Goal: Transaction & Acquisition: Obtain resource

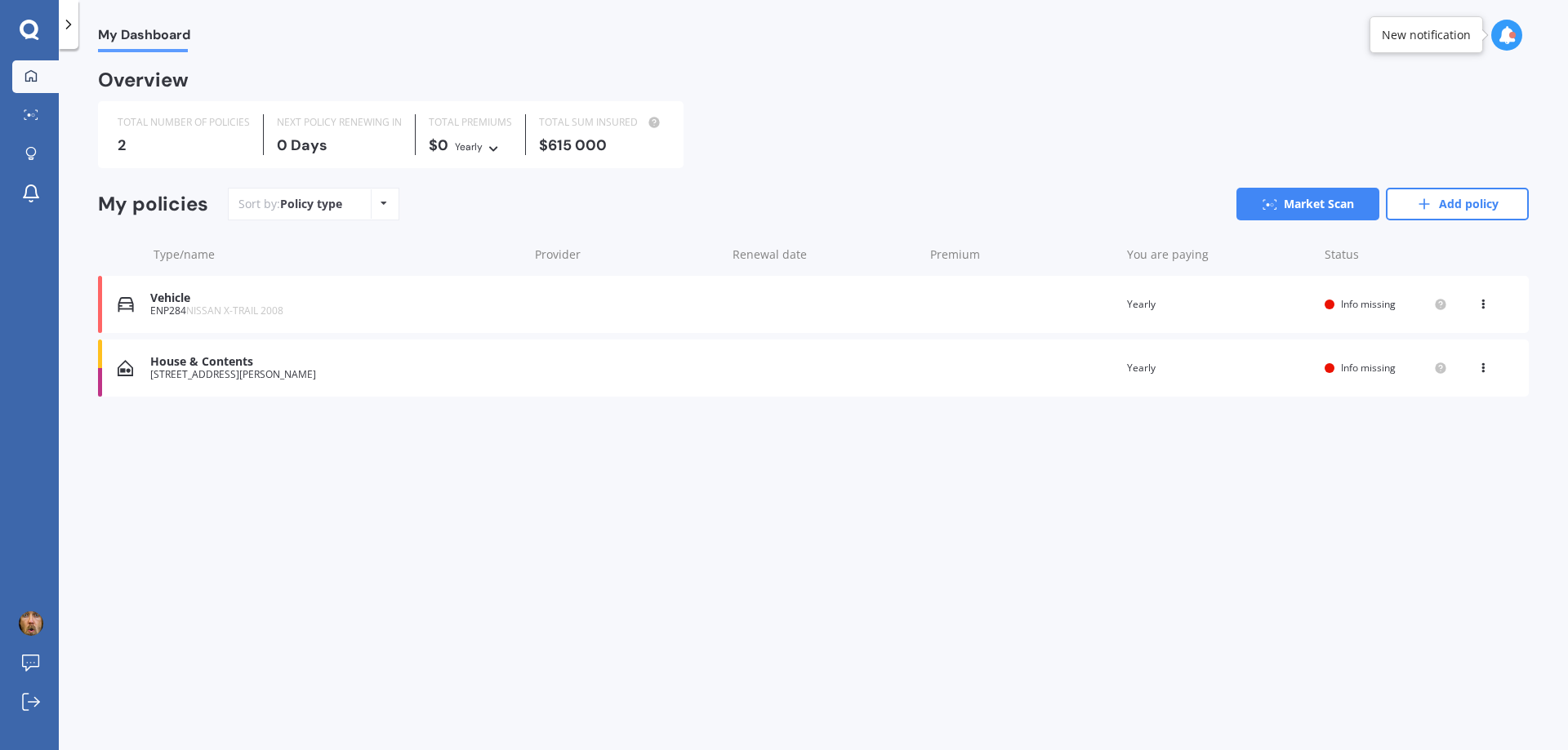
click at [311, 360] on div "House & Contents" at bounding box center [335, 362] width 370 height 14
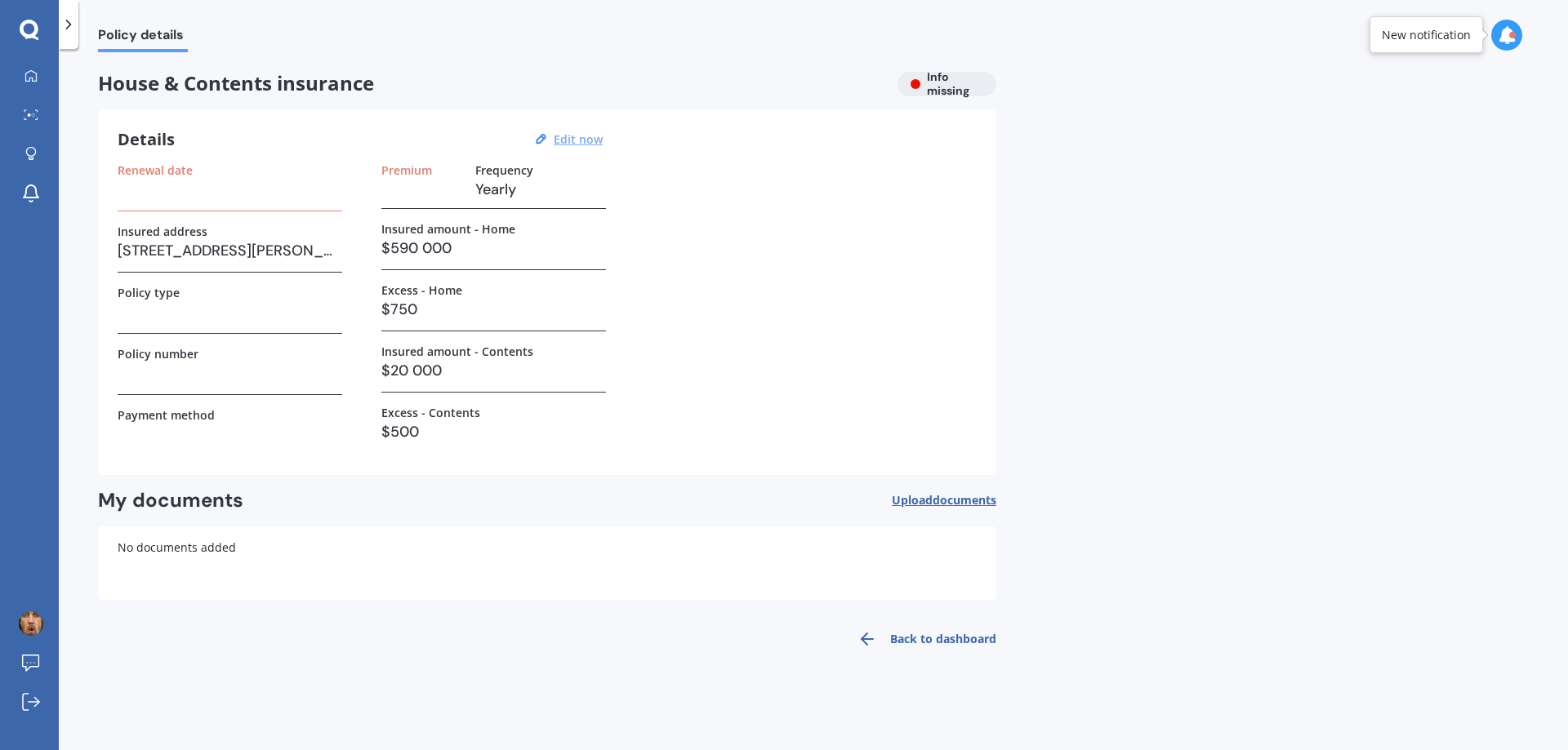
click at [584, 141] on u "Edit now" at bounding box center [578, 139] width 49 height 16
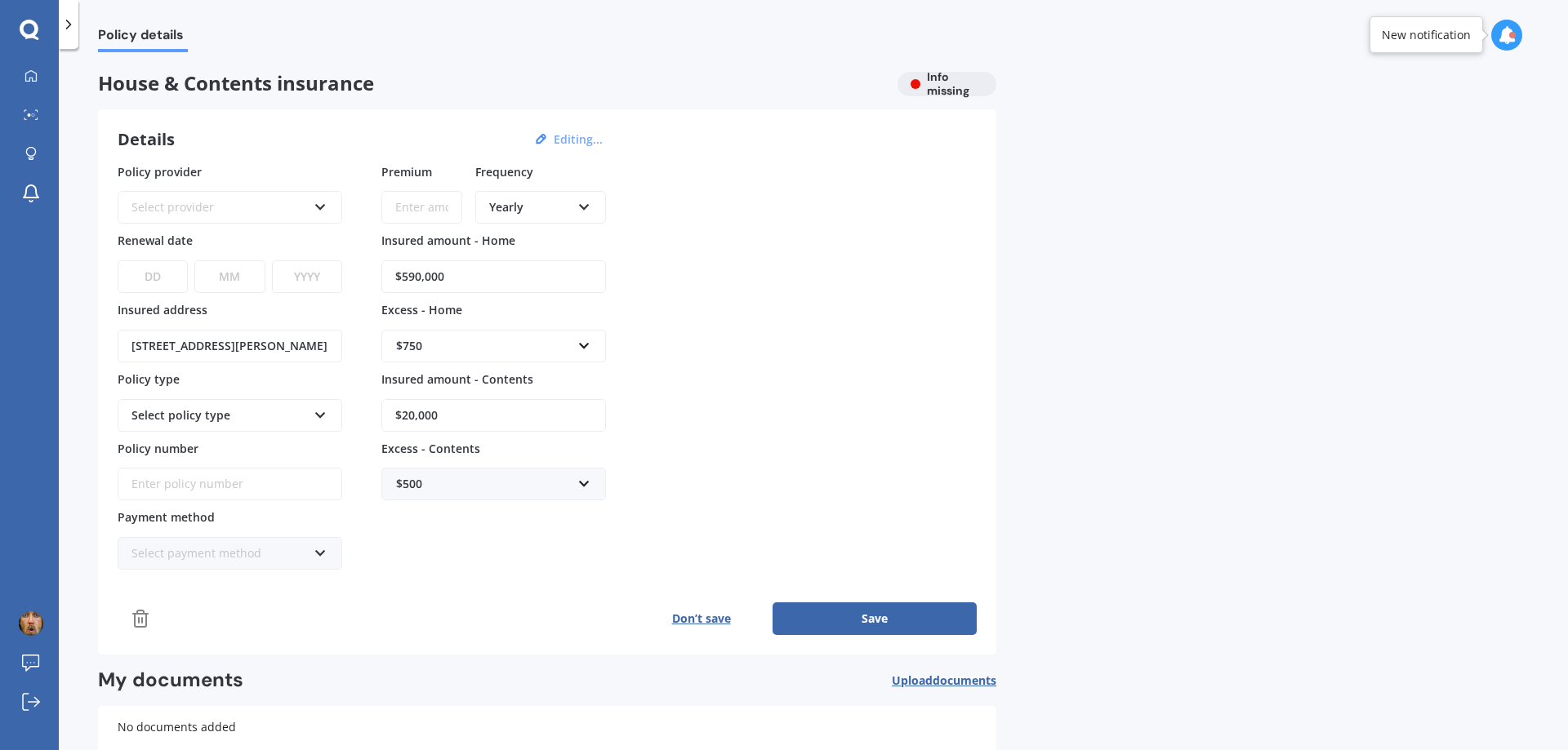
drag, startPoint x: 461, startPoint y: 276, endPoint x: 404, endPoint y: 273, distance: 57.1
click at [404, 273] on input "$590,000" at bounding box center [494, 277] width 224 height 33
type input "$440,000"
click at [454, 353] on div "$750" at bounding box center [484, 346] width 175 height 18
click at [446, 410] on div "$400" at bounding box center [494, 407] width 223 height 30
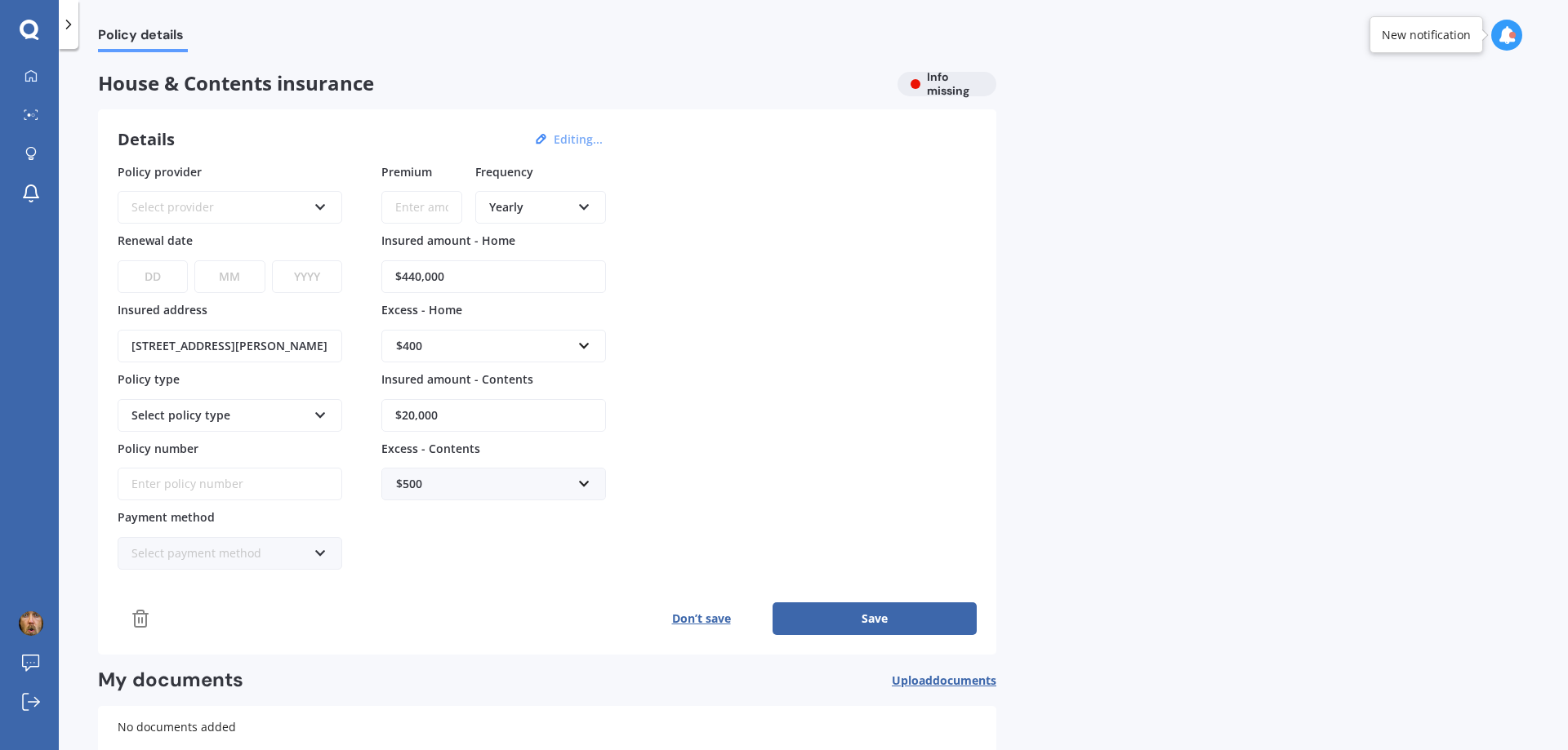
click at [404, 415] on input "$20,000" at bounding box center [494, 416] width 224 height 33
type input "$30,000"
click at [446, 560] on div "Premium Frequency Yearly Yearly Six-Monthly Quarterly Monthly Fortnightly Weekl…" at bounding box center [494, 367] width 224 height 407
click at [427, 344] on div "$400" at bounding box center [484, 346] width 175 height 18
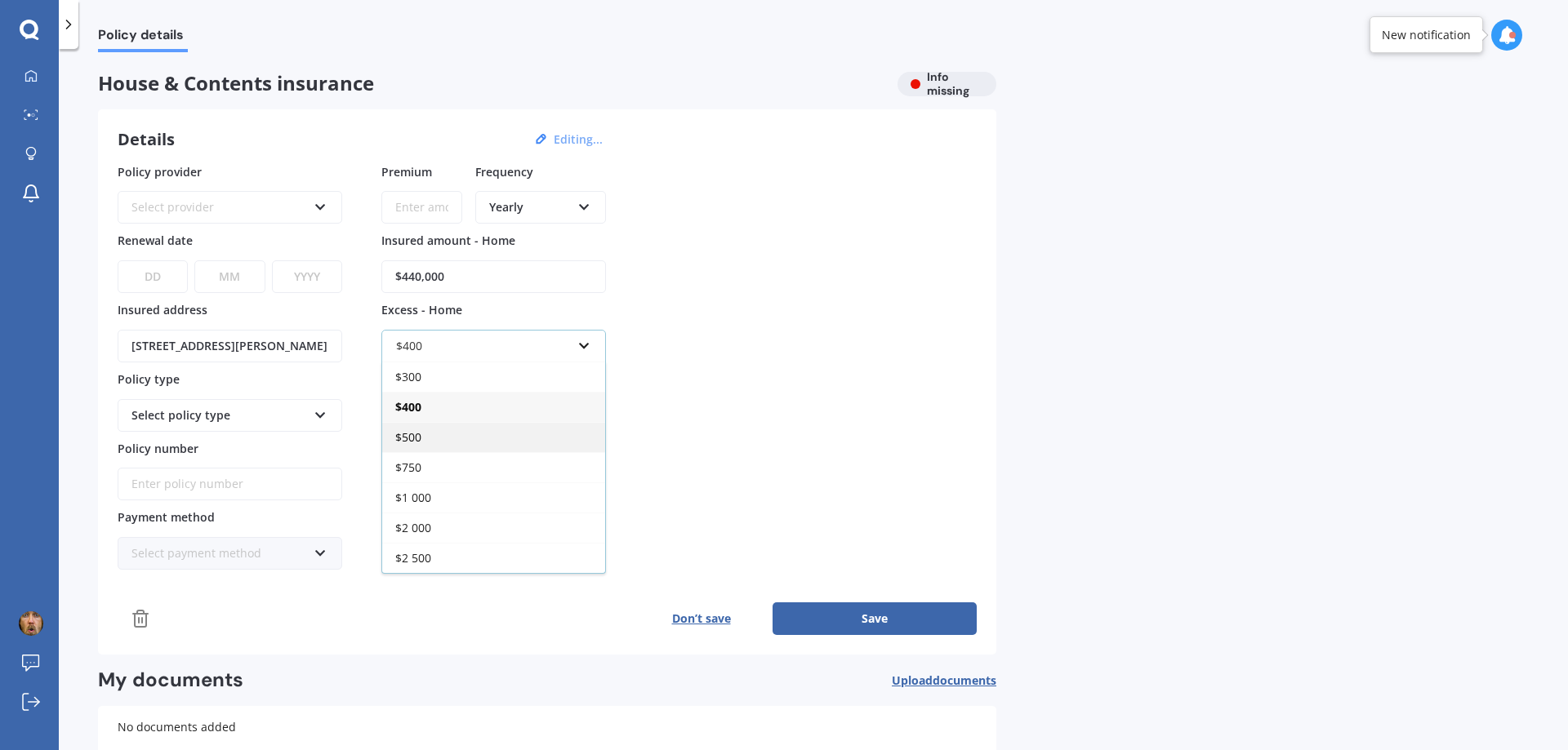
click at [423, 434] on div "$500" at bounding box center [494, 437] width 223 height 30
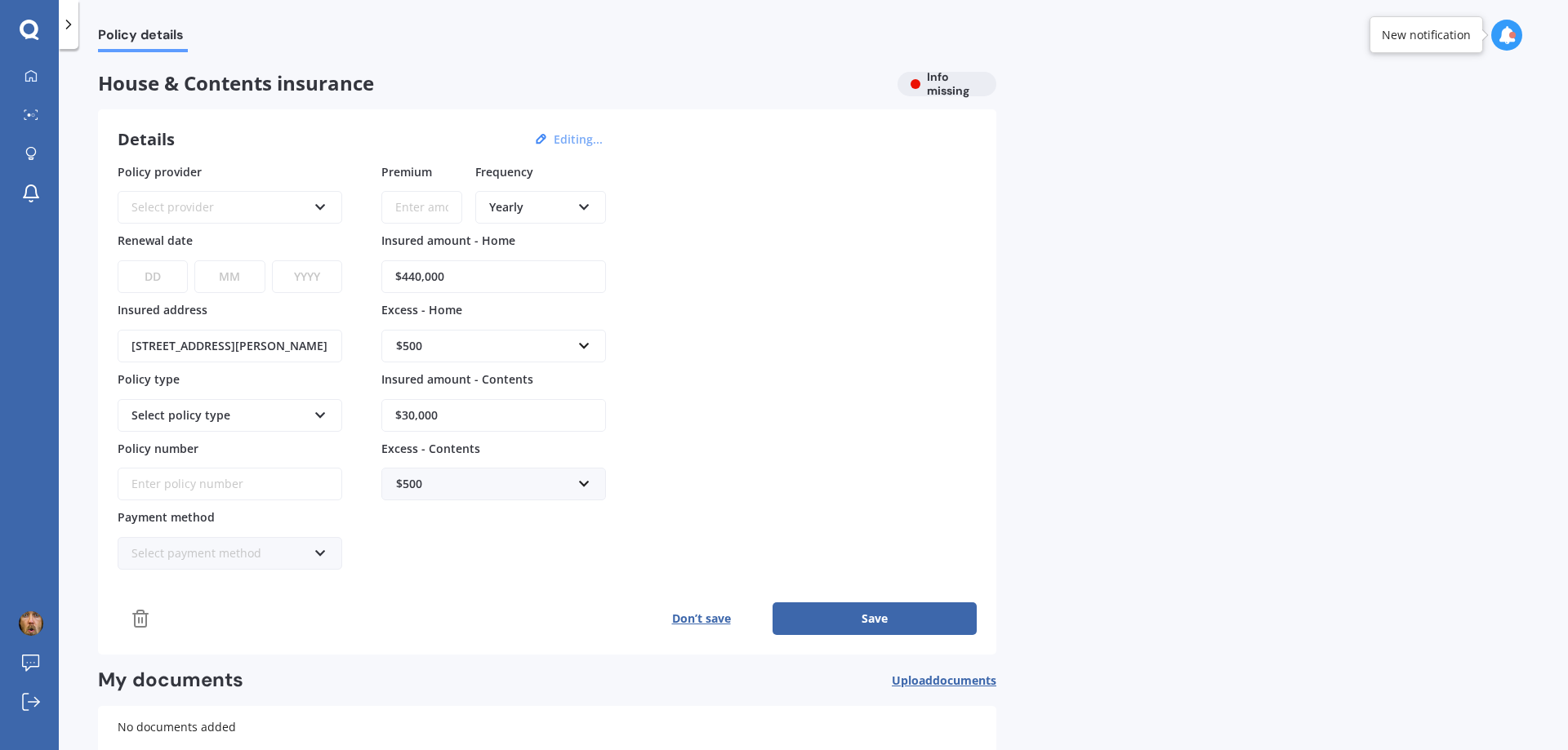
click at [464, 561] on div "Premium Frequency Yearly Yearly Six-Monthly Quarterly Monthly Fortnightly Weekl…" at bounding box center [494, 367] width 224 height 407
click at [274, 420] on div "Select policy type" at bounding box center [218, 415] width 175 height 18
click at [433, 556] on div "Premium Frequency Yearly Yearly Six-Monthly Quarterly Monthly Fortnightly Weekl…" at bounding box center [494, 367] width 224 height 407
click at [233, 207] on div "Select provider" at bounding box center [218, 207] width 175 height 18
click at [254, 154] on div "Details Editing... Policy provider AA AA AMI AMP ANZ ASB Ando BNZ Co-Operative …" at bounding box center [547, 382] width 899 height 545
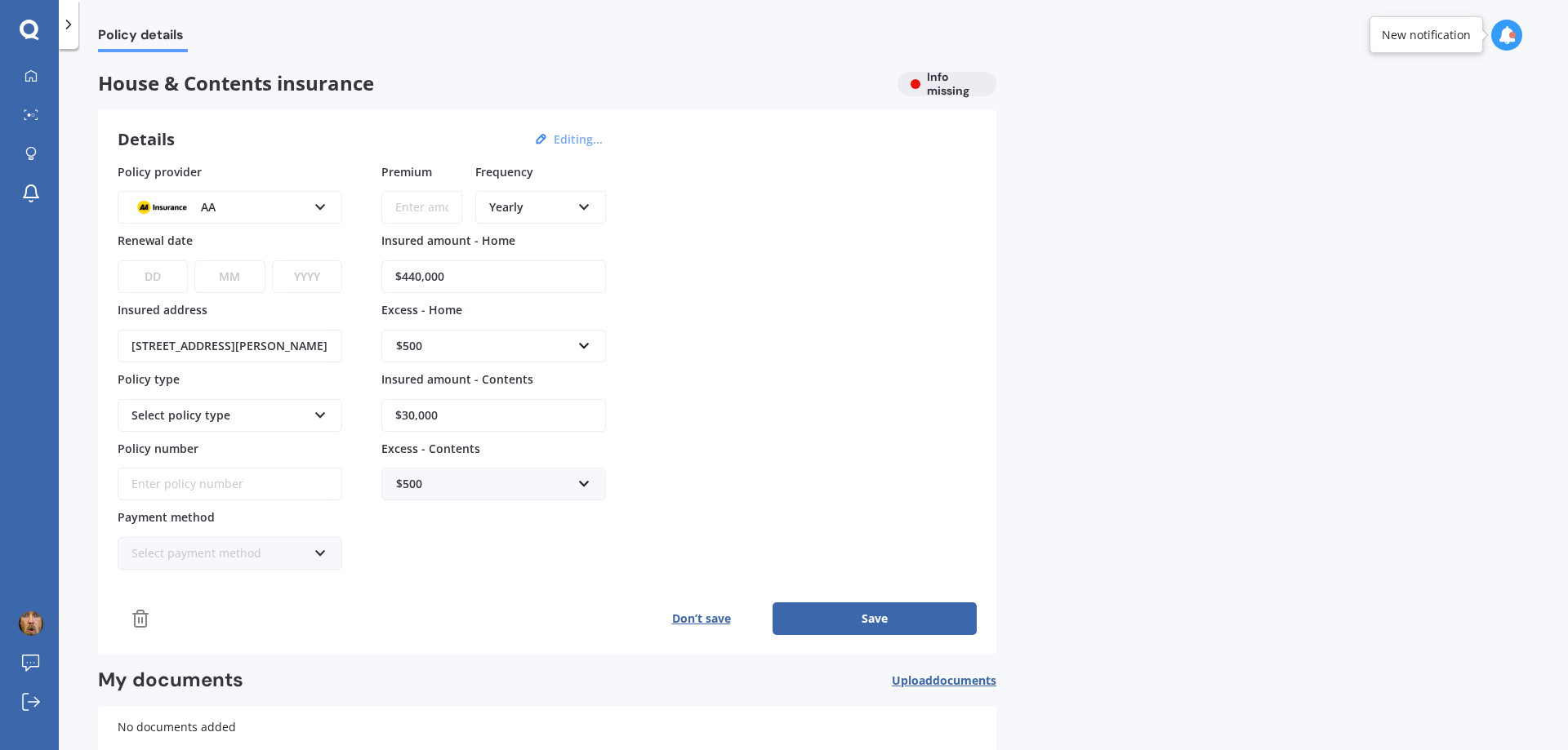
click at [889, 621] on button "Save" at bounding box center [875, 619] width 204 height 33
click at [32, 77] on icon at bounding box center [30, 75] width 13 height 13
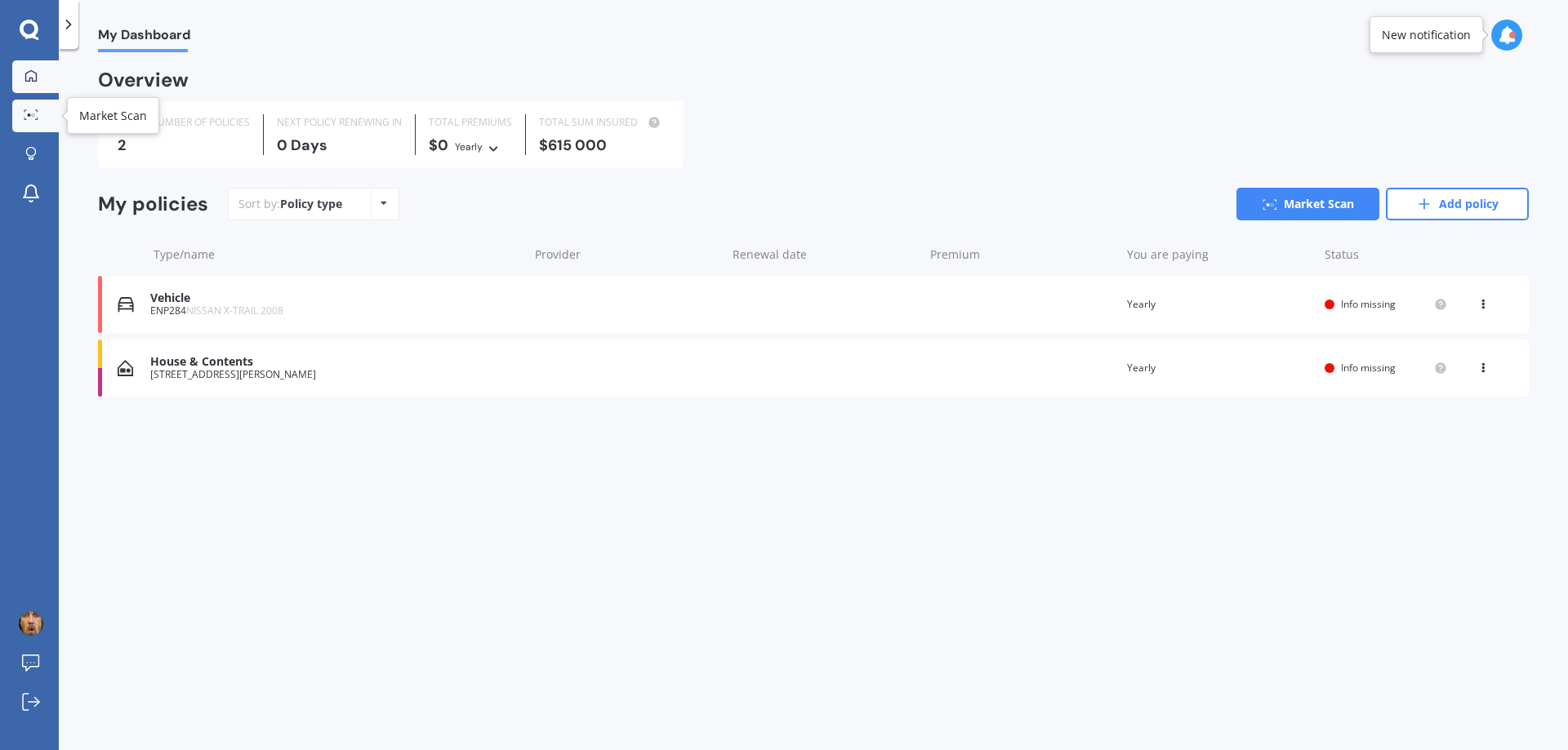
click at [27, 112] on icon at bounding box center [30, 115] width 15 height 10
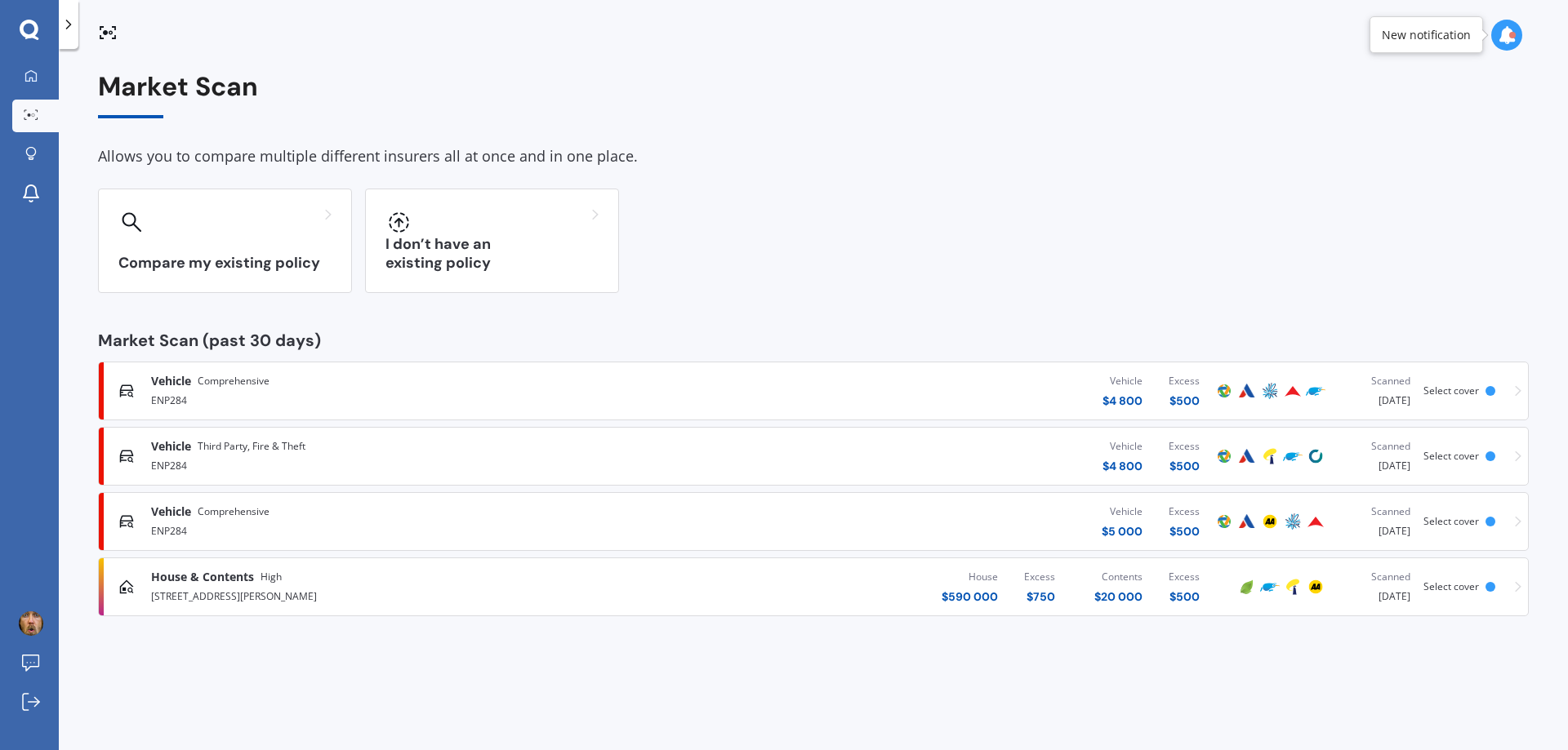
click at [385, 587] on div "[STREET_ADDRESS][PERSON_NAME]" at bounding box center [408, 595] width 515 height 20
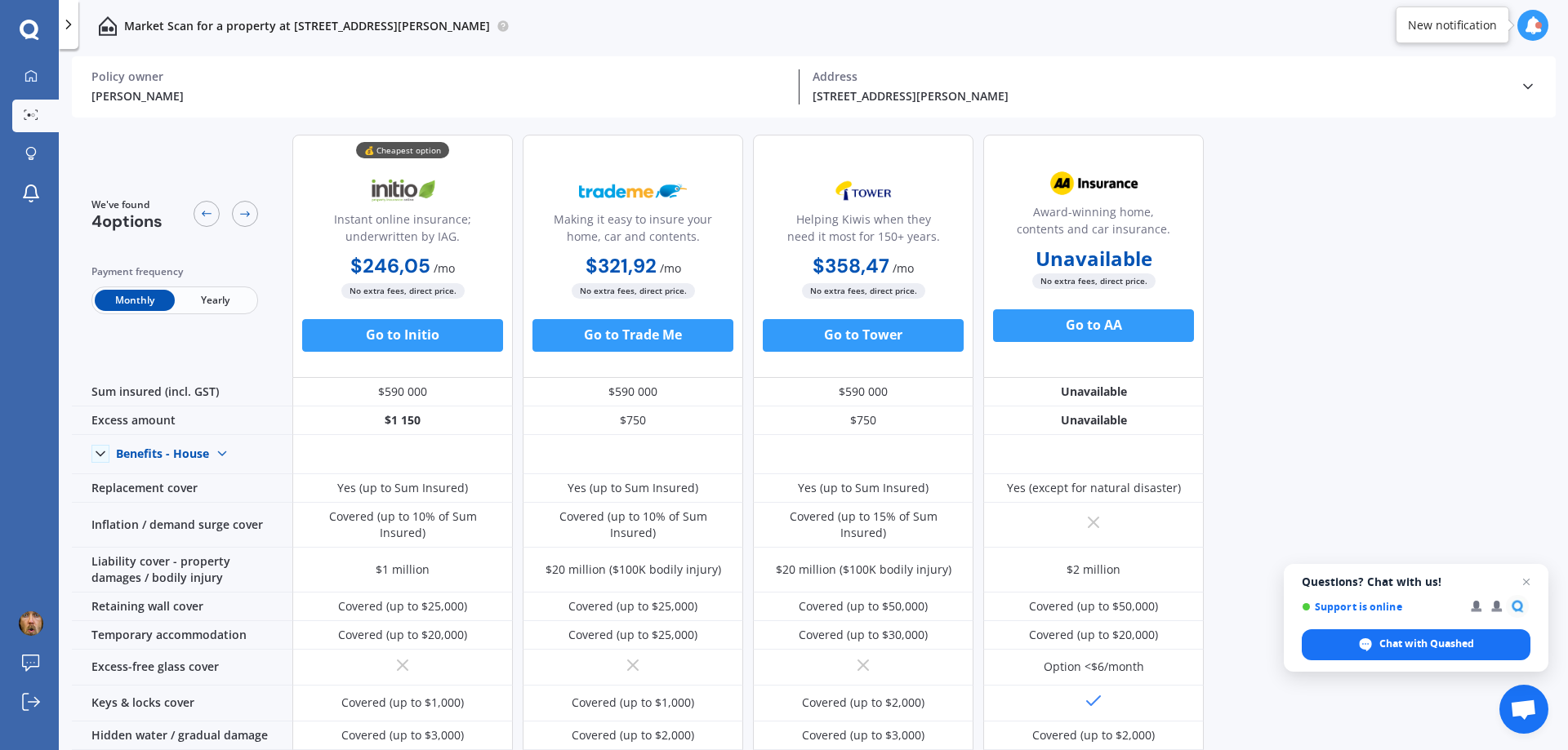
click at [213, 299] on span "Yearly" at bounding box center [214, 300] width 80 height 22
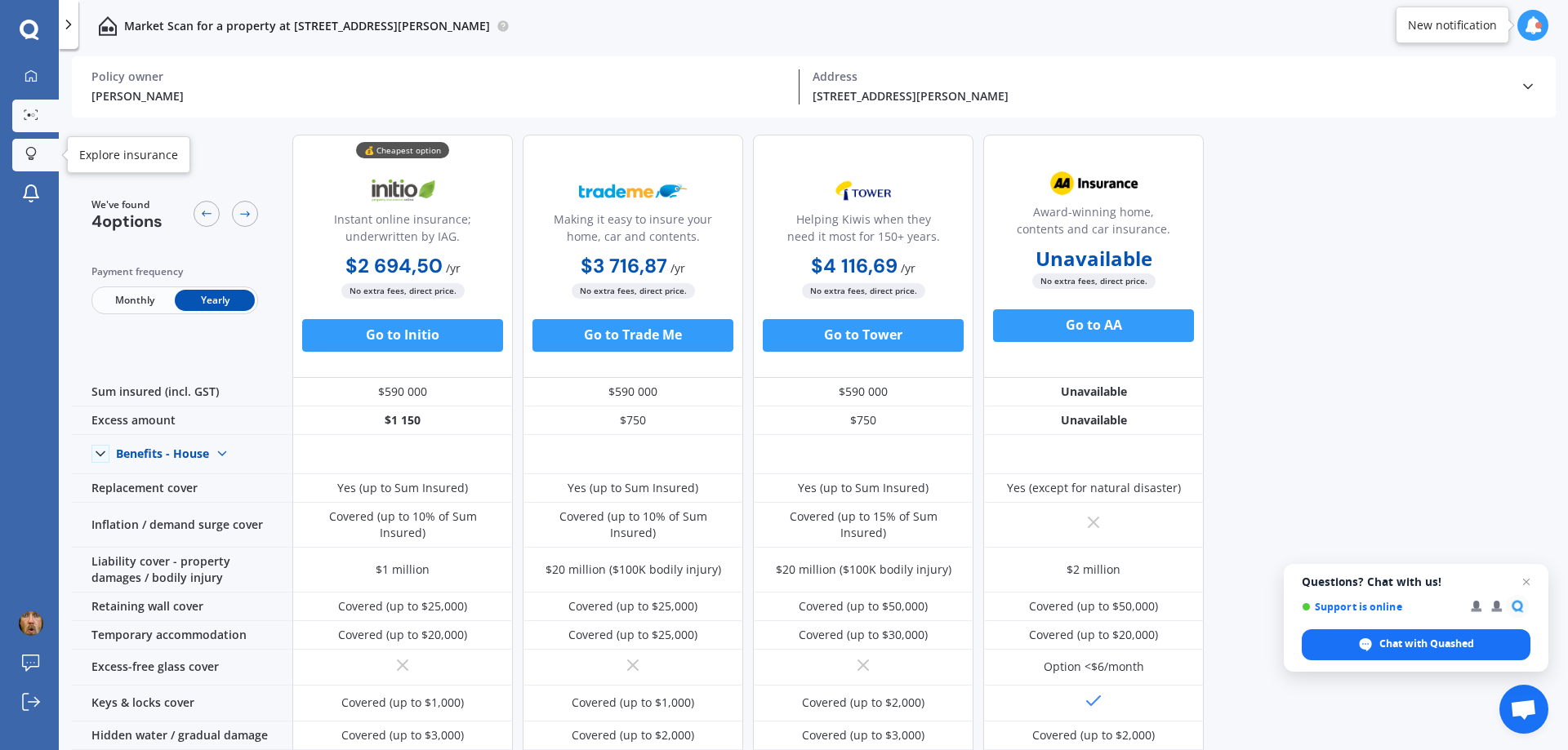
click at [35, 155] on icon at bounding box center [30, 151] width 9 height 9
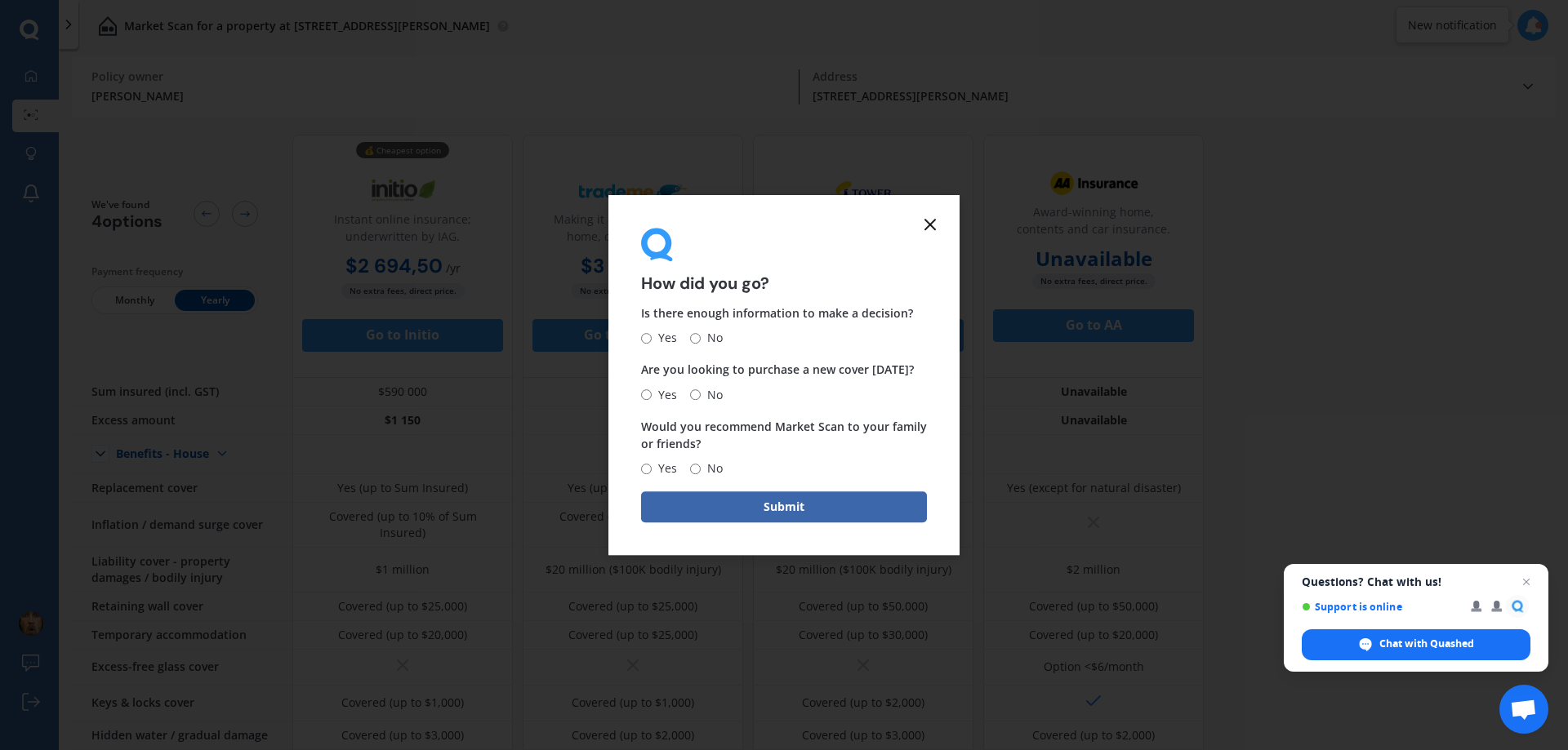
click at [926, 226] on icon at bounding box center [930, 224] width 20 height 20
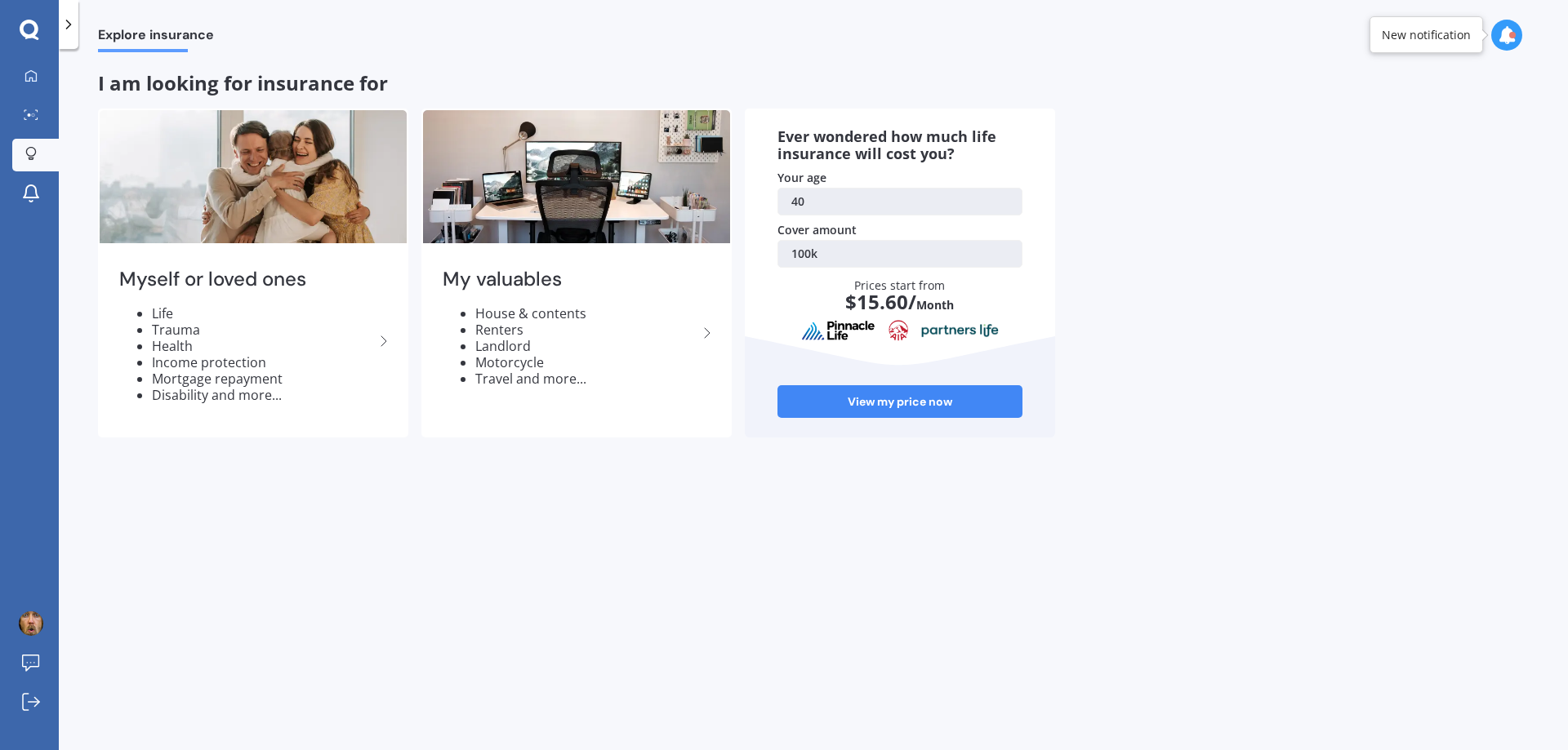
click at [28, 30] on icon at bounding box center [29, 30] width 20 height 22
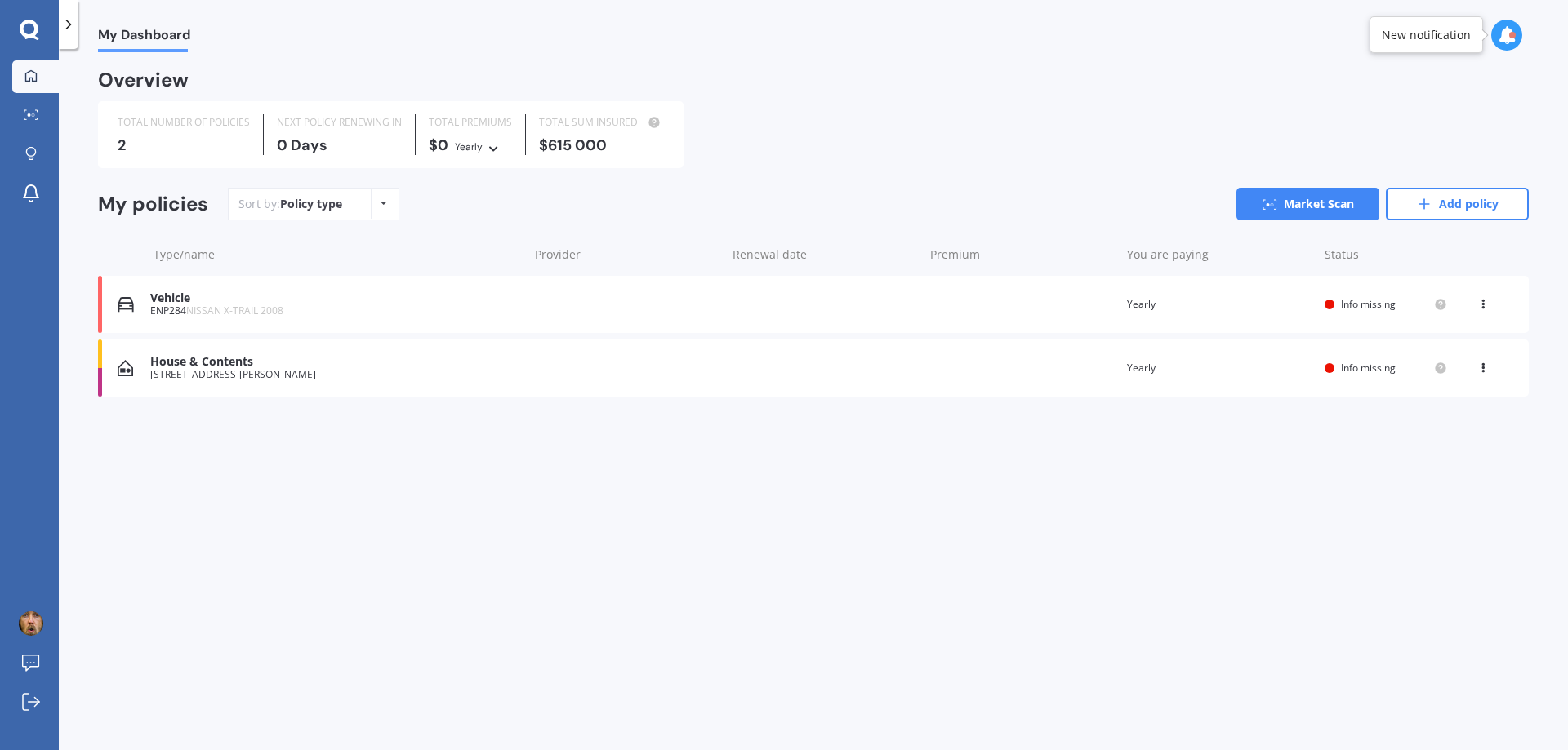
click at [1489, 370] on div "View option View policy Delete" at bounding box center [1484, 368] width 15 height 16
click at [1448, 432] on div "Delete" at bounding box center [1447, 432] width 161 height 33
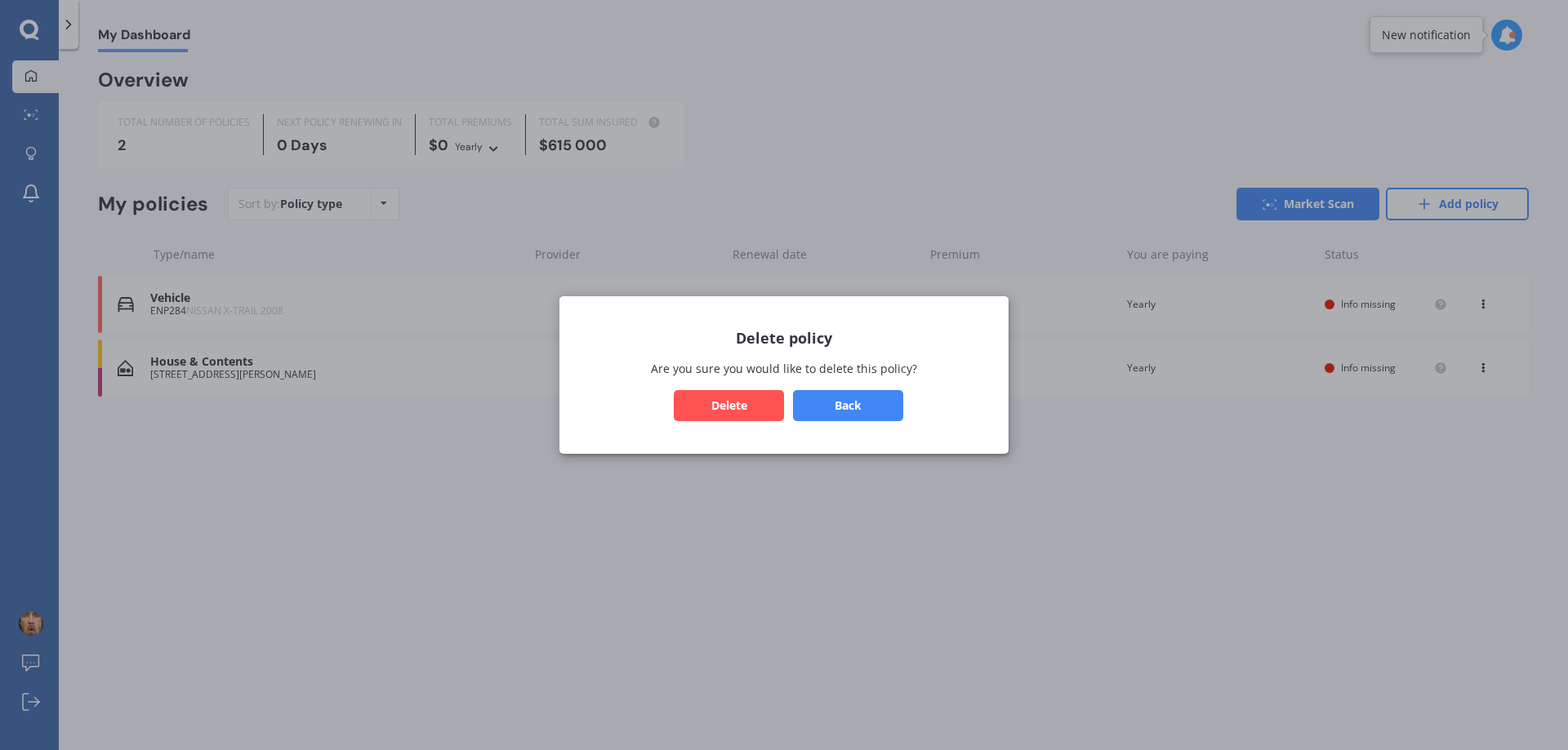
click at [719, 409] on button "Delete" at bounding box center [729, 406] width 111 height 31
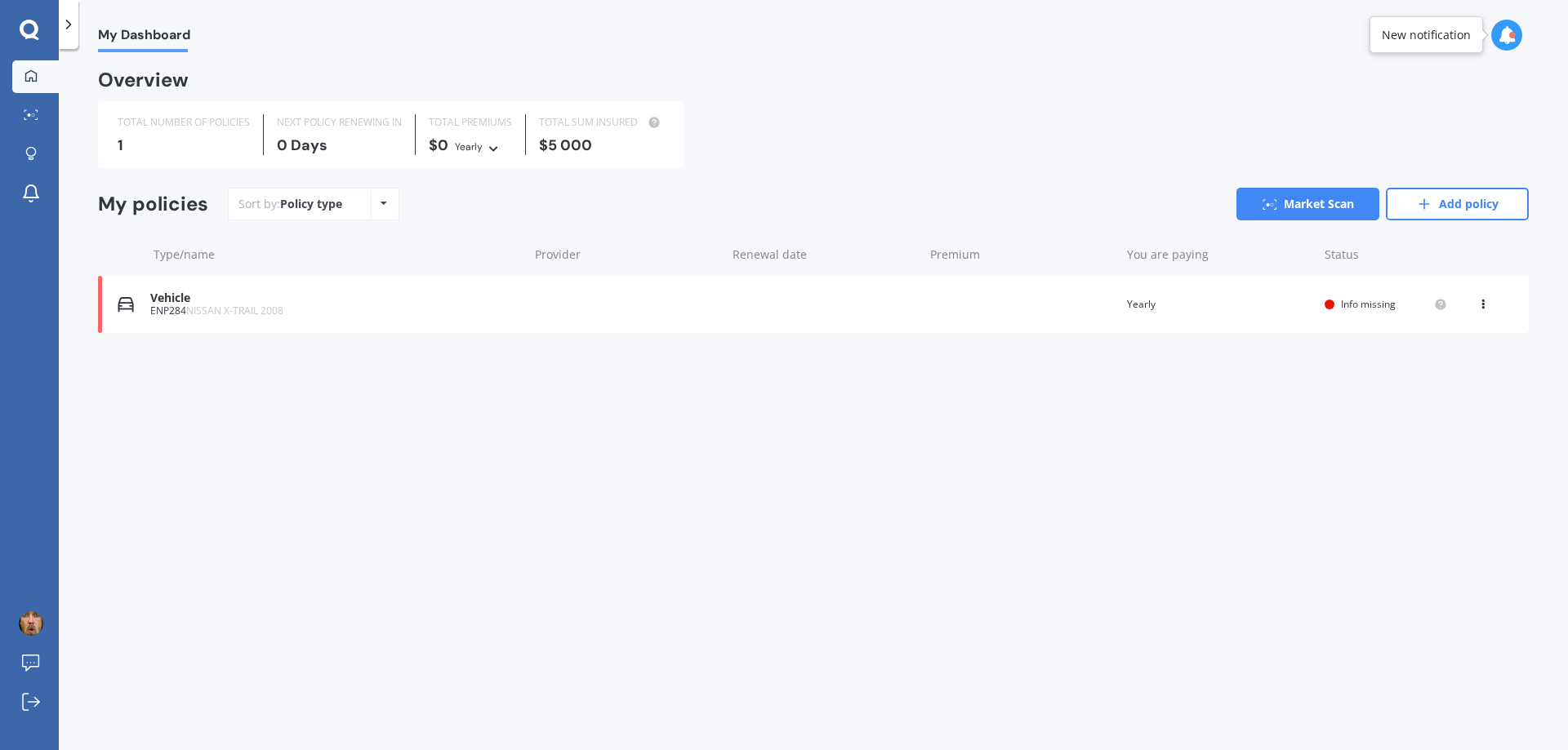
click at [1476, 302] on div "View option View policy Delete" at bounding box center [1484, 304] width 49 height 16
click at [1458, 198] on link "Add policy" at bounding box center [1457, 205] width 143 height 33
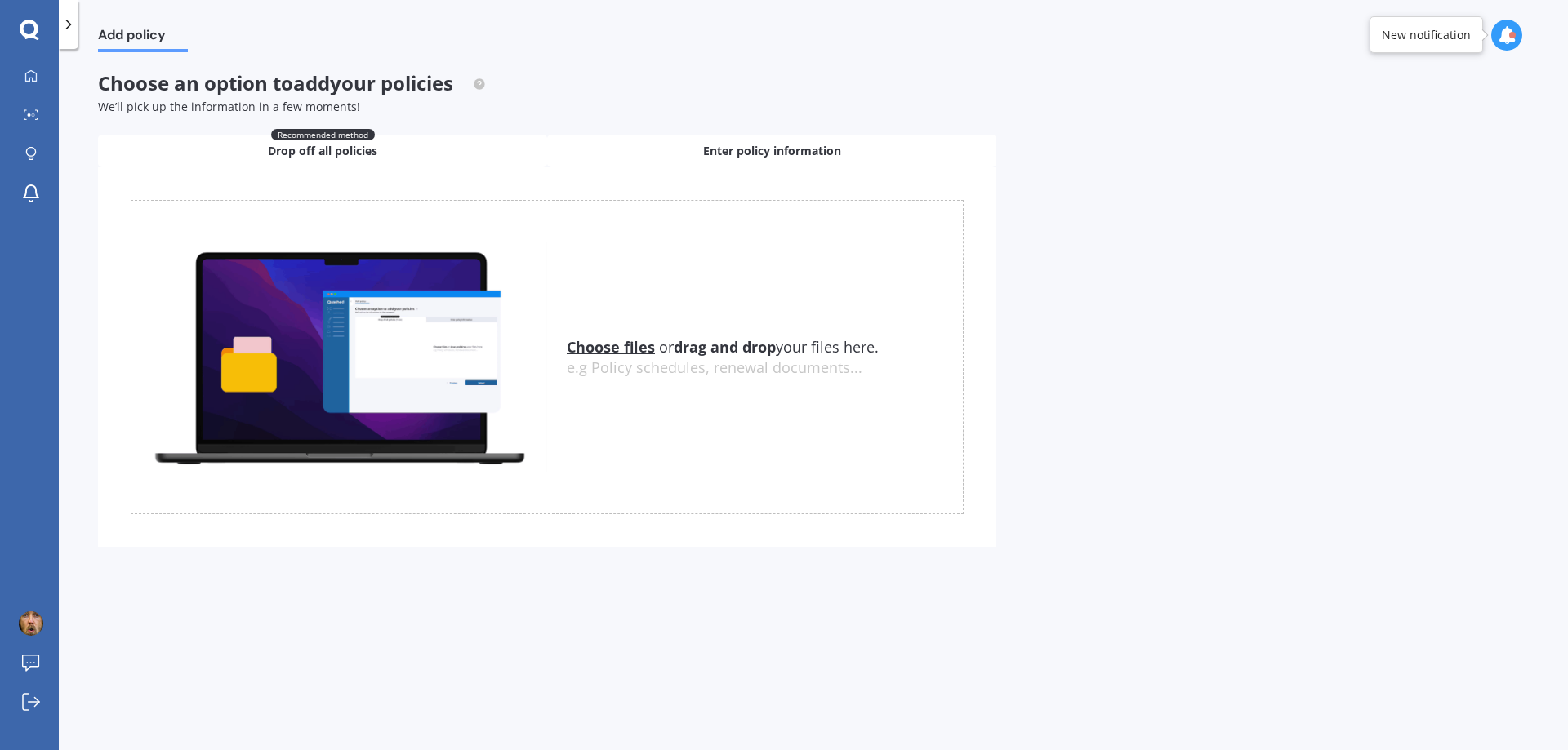
click at [719, 148] on span "Enter policy information" at bounding box center [772, 151] width 138 height 16
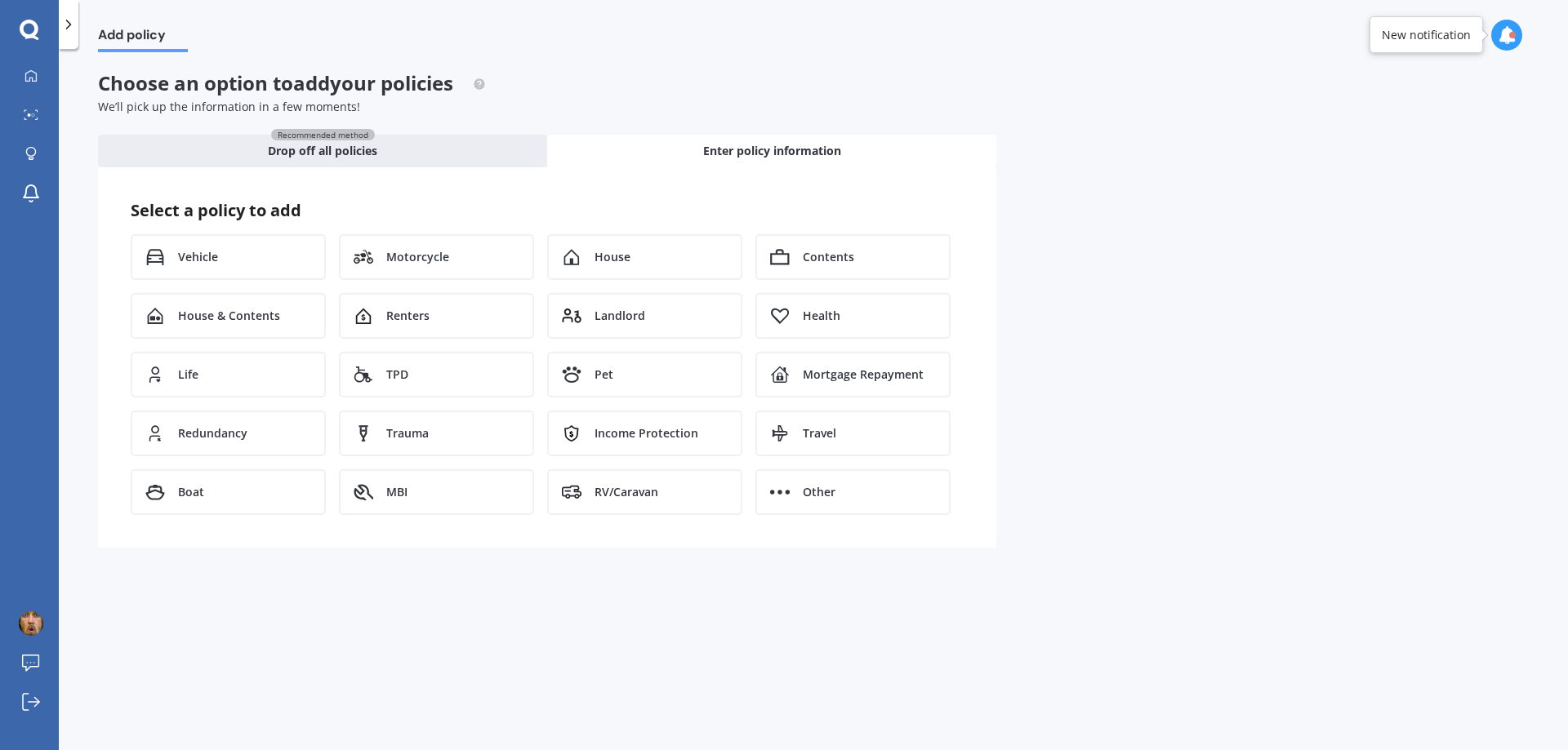
click at [31, 28] on icon at bounding box center [29, 30] width 20 height 22
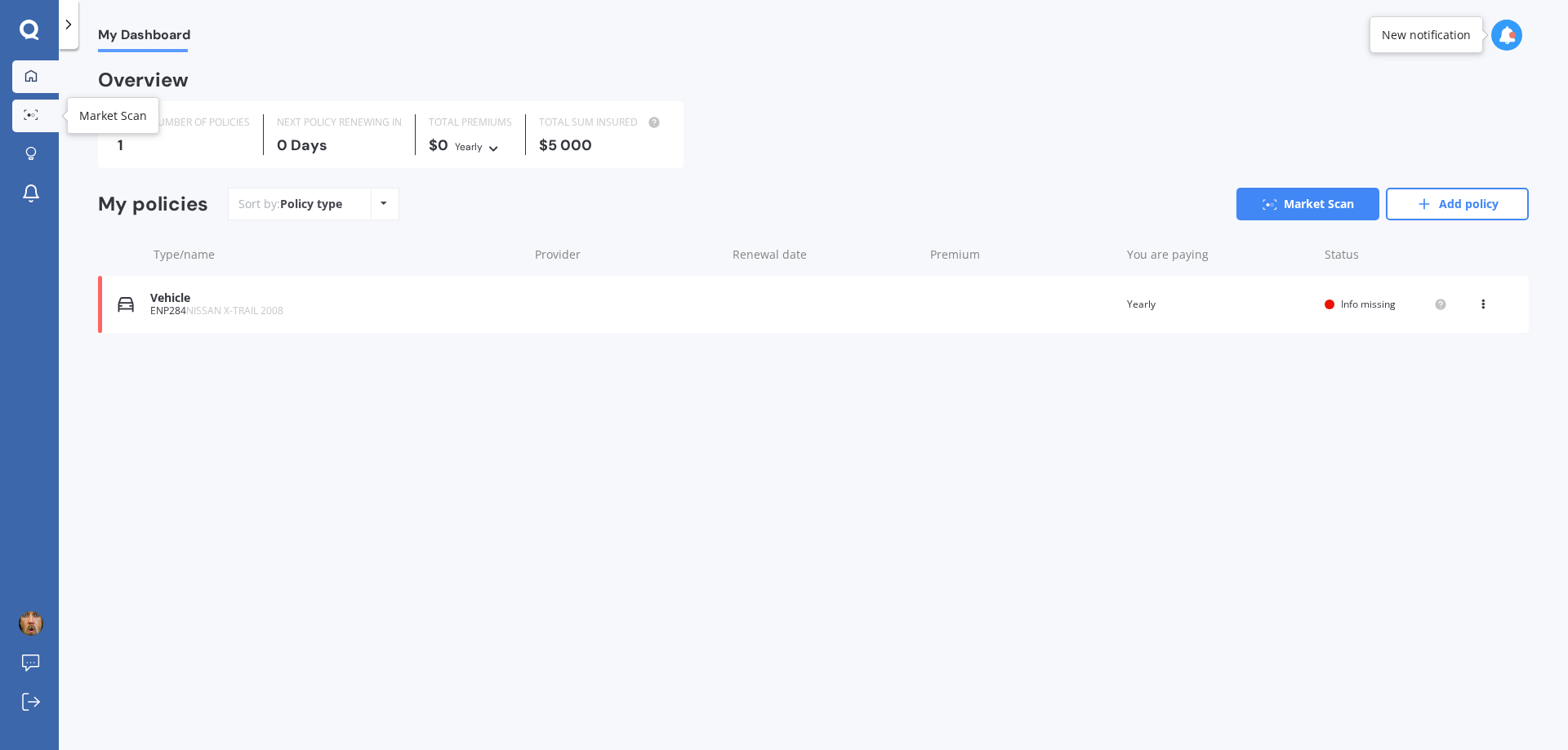
click at [41, 110] on div at bounding box center [31, 116] width 24 height 12
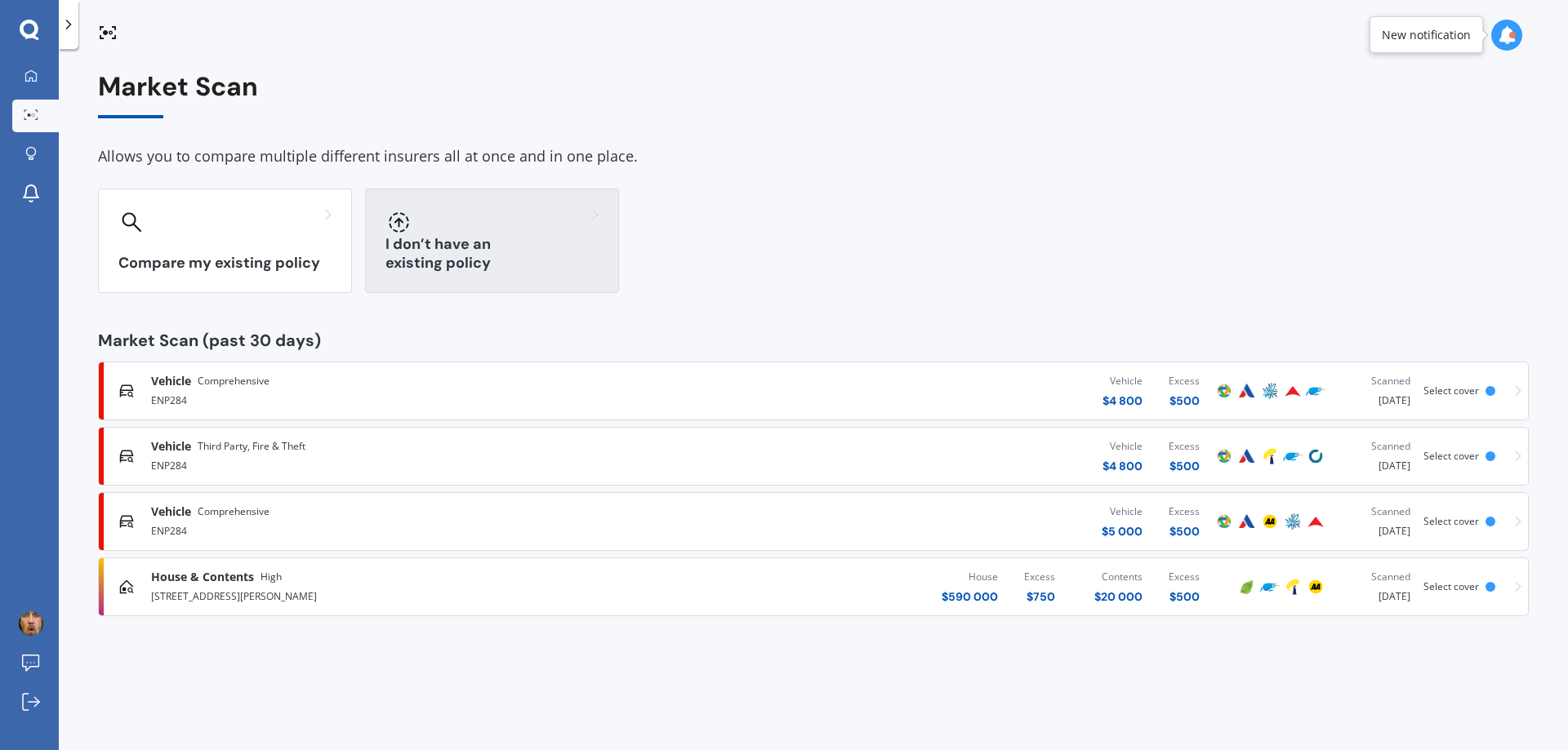
click at [452, 214] on div at bounding box center [491, 222] width 213 height 26
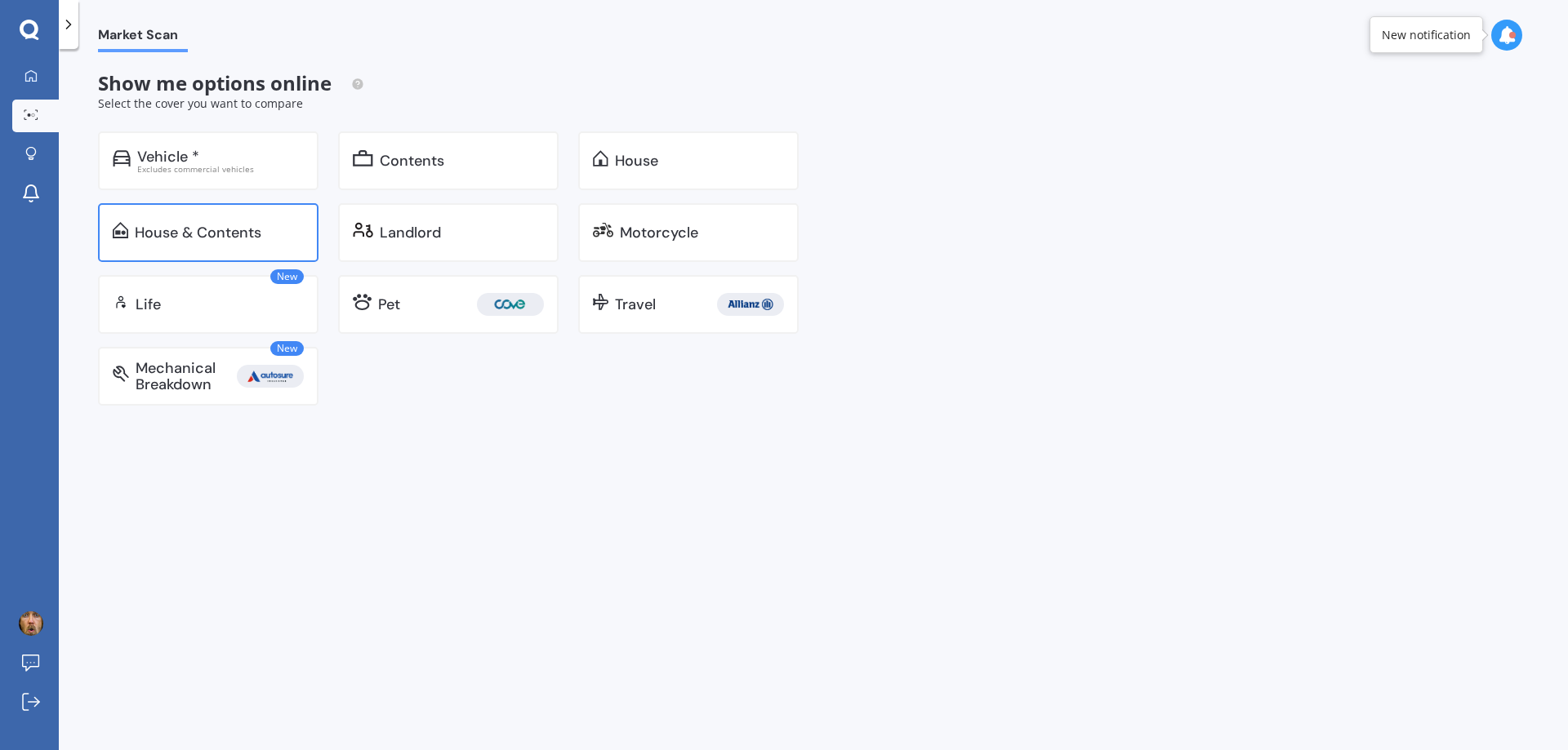
click at [258, 221] on div "House & Contents" at bounding box center [208, 233] width 220 height 59
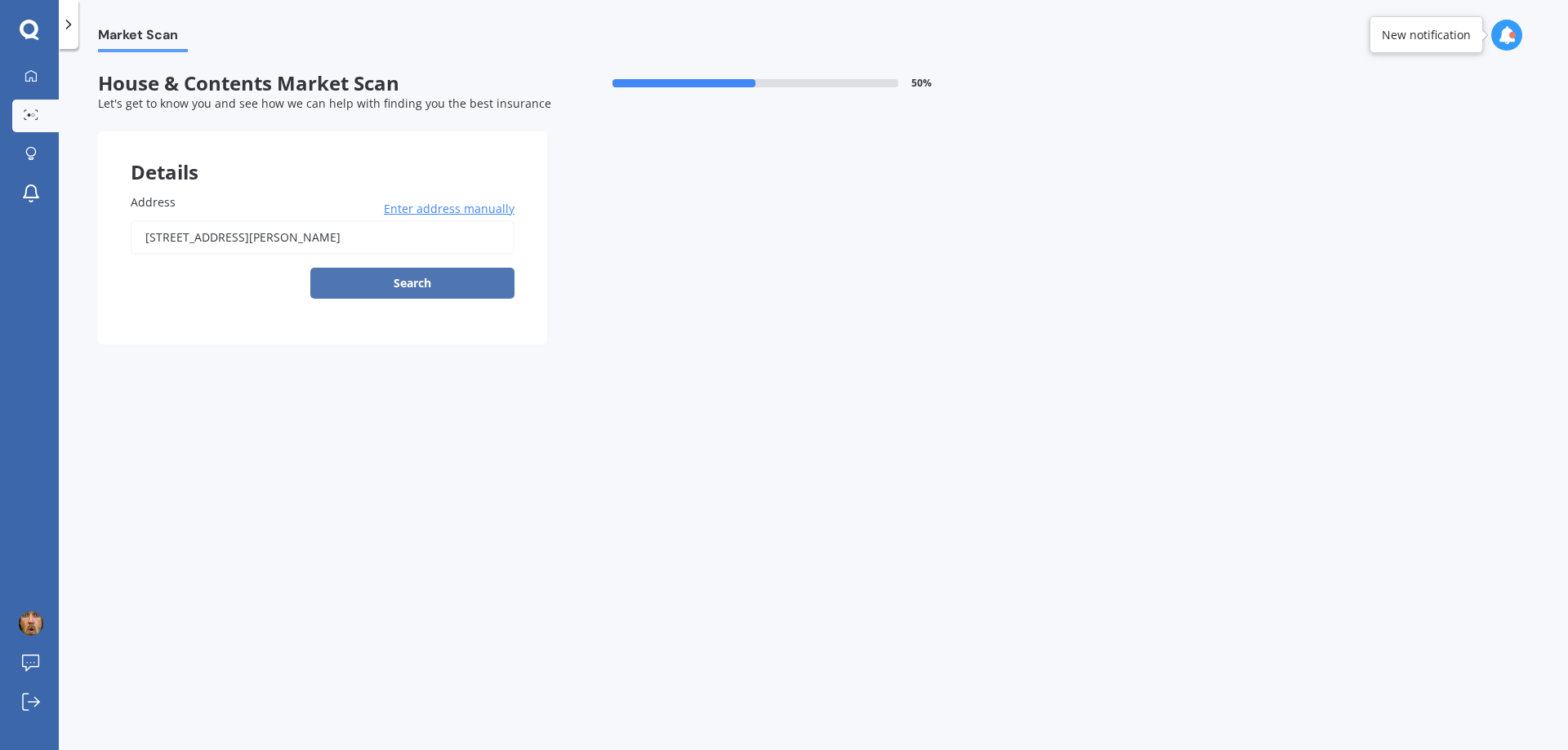
click at [446, 287] on button "Search" at bounding box center [412, 283] width 204 height 31
type input "[STREET_ADDRESS][PERSON_NAME]"
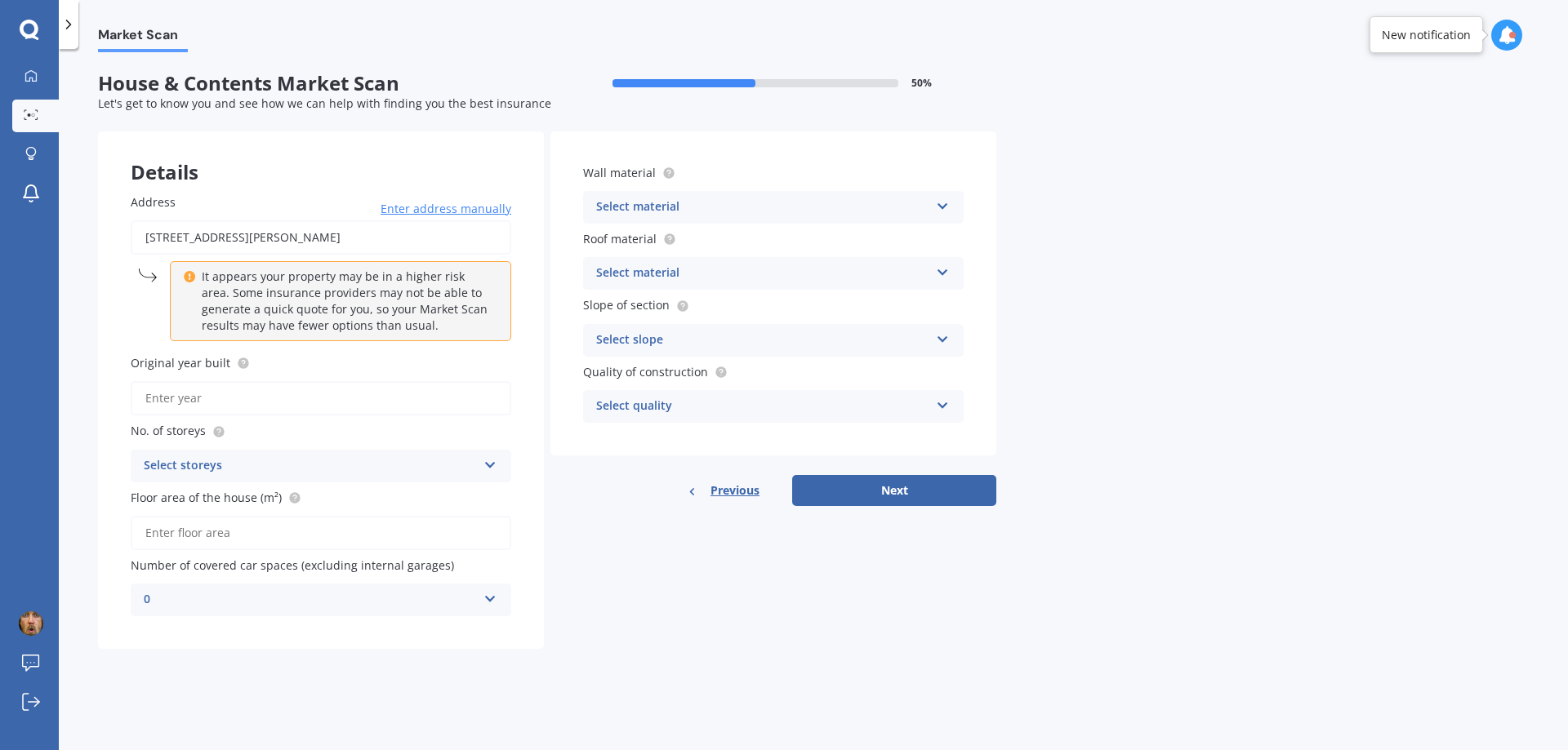
click at [308, 397] on input "Original year built" at bounding box center [320, 399] width 381 height 35
type input "2025"
click at [316, 458] on div "Select storeys" at bounding box center [310, 466] width 333 height 20
click at [285, 495] on div "1" at bounding box center [320, 498] width 379 height 29
click at [301, 538] on input "Floor area of the house (m²)" at bounding box center [320, 533] width 381 height 35
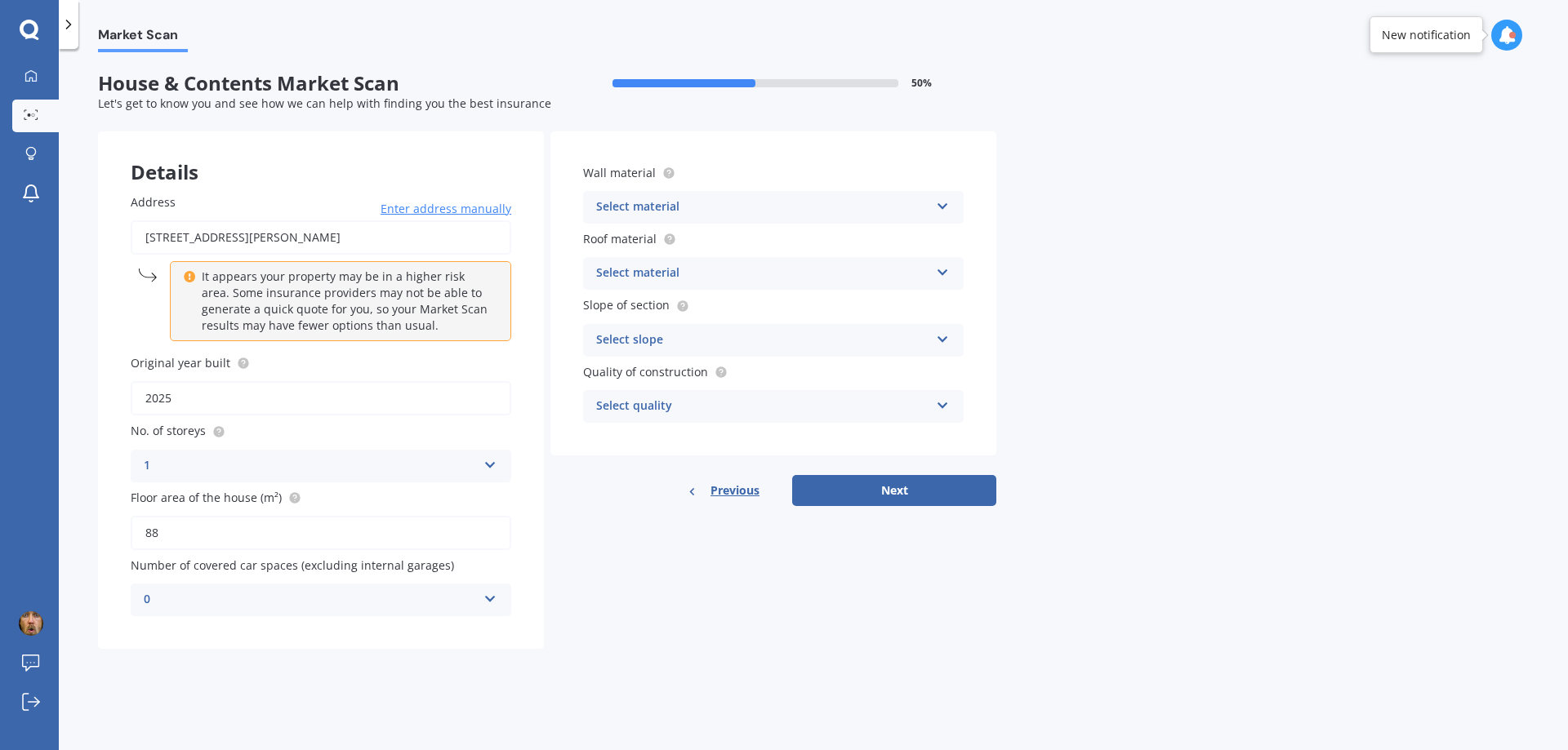
type input "88"
click at [344, 684] on div "Market Scan House & Contents Market Scan 50 % Let's get to know you and see how…" at bounding box center [813, 403] width 1509 height 702
click at [808, 201] on div "Select material" at bounding box center [763, 207] width 333 height 20
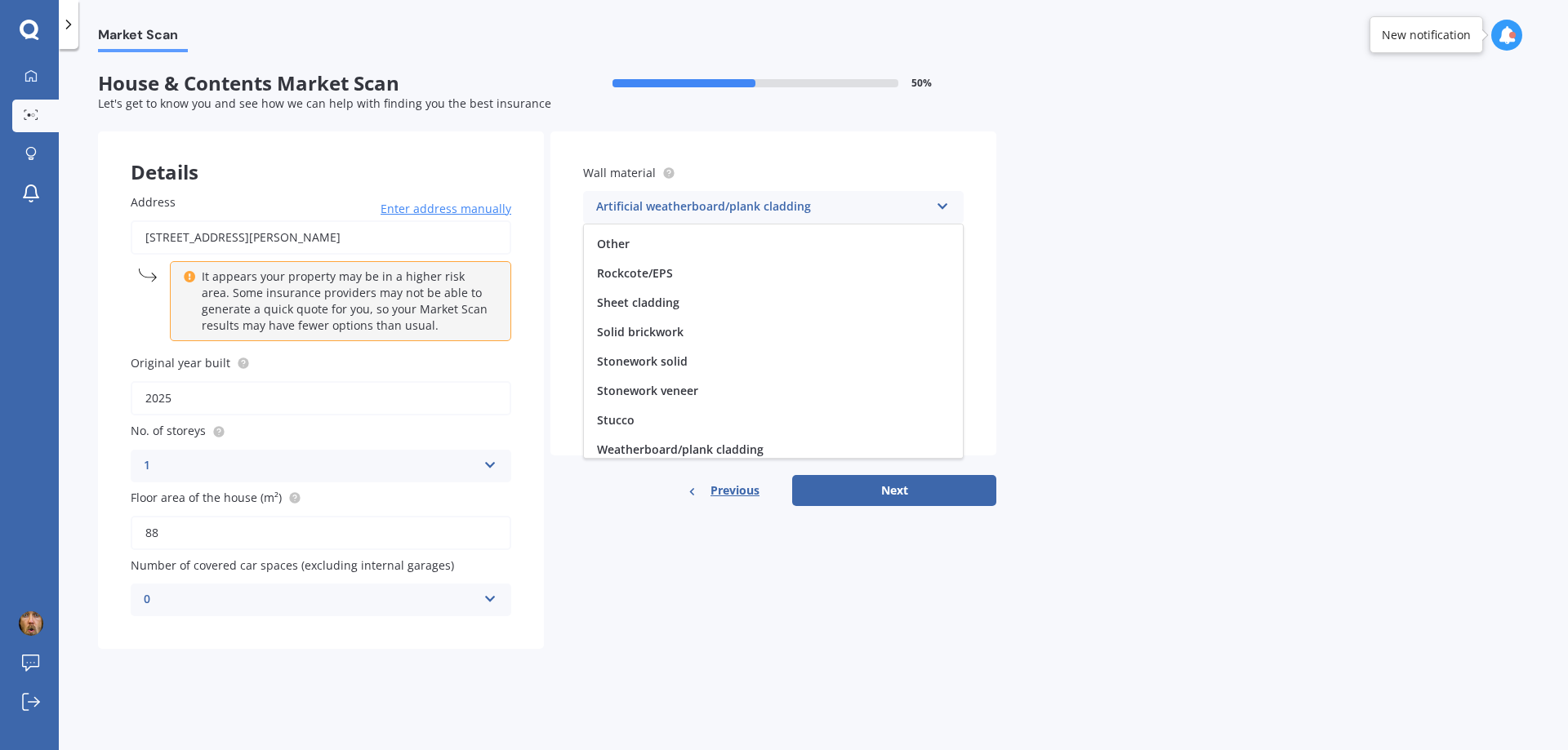
scroll to position [148, 0]
click at [659, 236] on div "Other" at bounding box center [773, 237] width 379 height 29
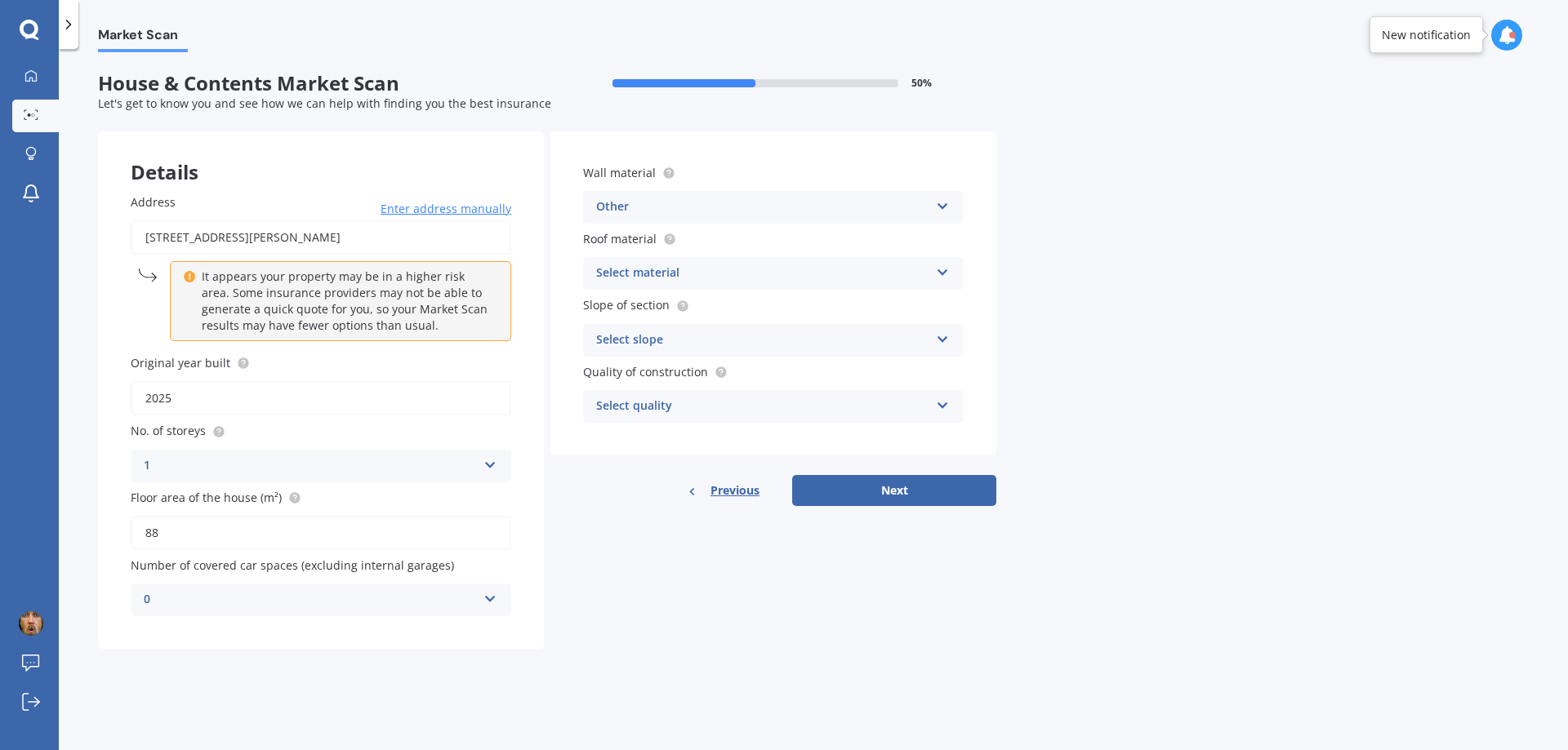
click at [724, 273] on div "Select material" at bounding box center [763, 274] width 333 height 20
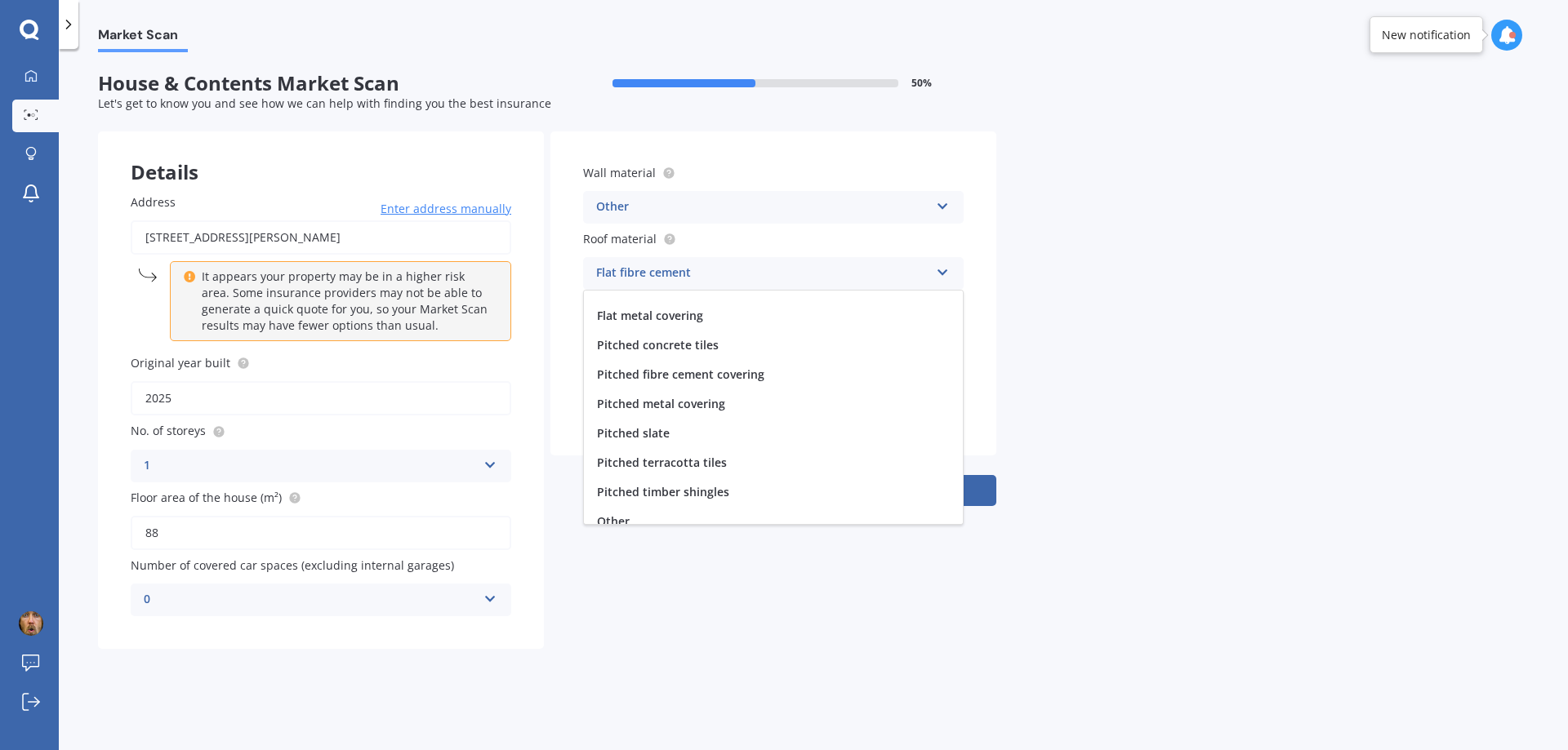
scroll to position [54, 0]
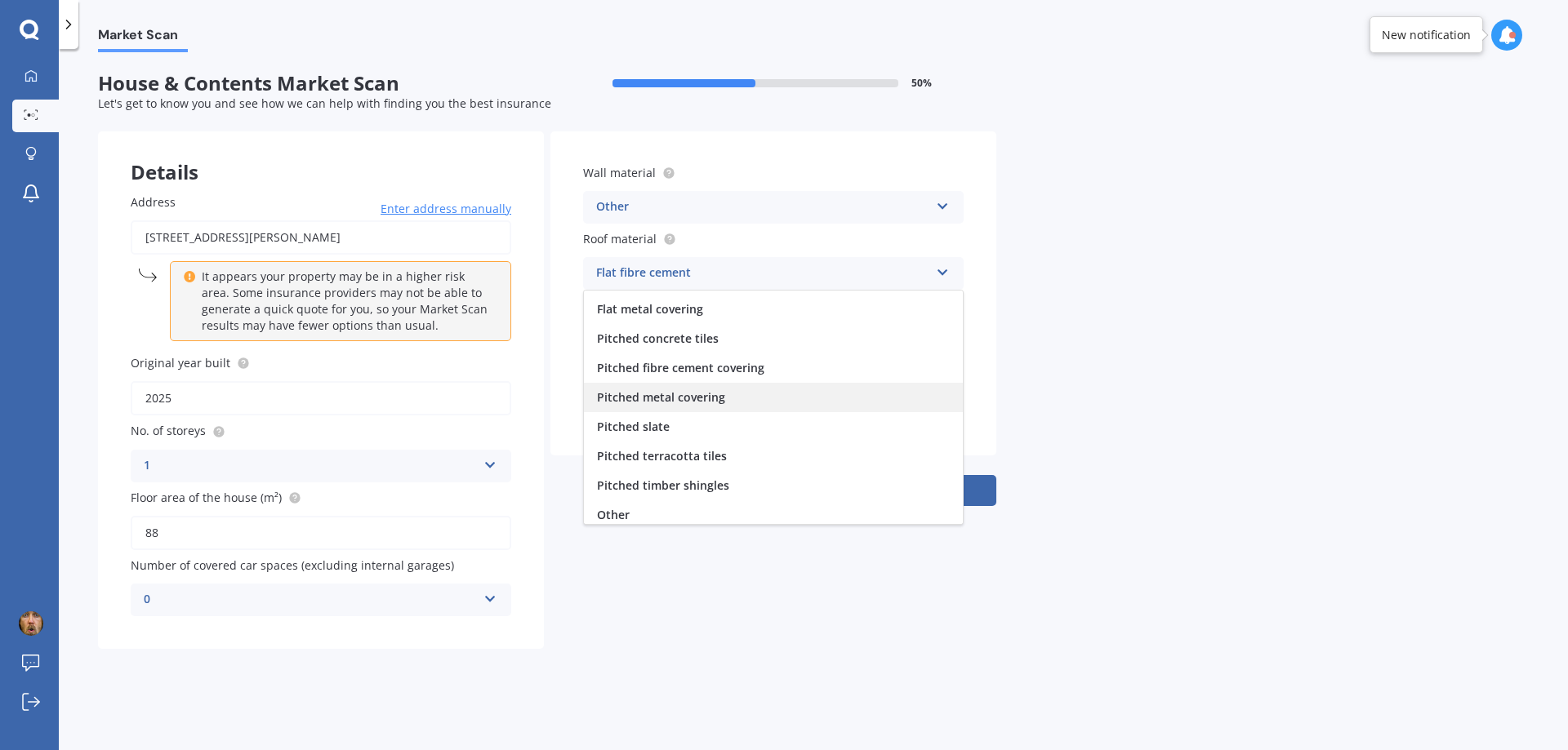
click at [680, 403] on span "Pitched metal covering" at bounding box center [661, 397] width 129 height 16
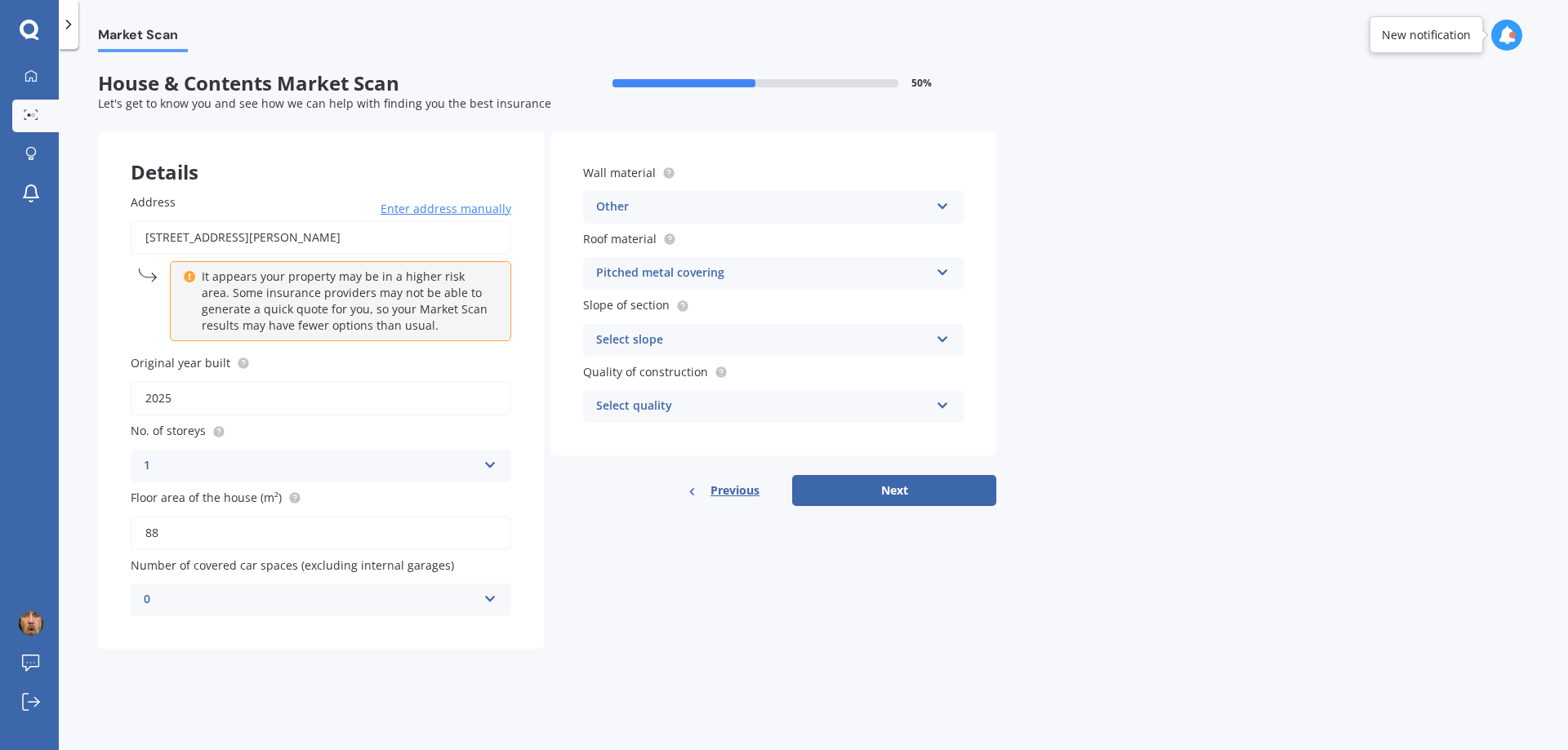
click at [741, 342] on div "Select slope" at bounding box center [763, 340] width 333 height 20
click at [738, 374] on span "Flat or gentle slope (up to about 5°)" at bounding box center [696, 372] width 199 height 16
click at [779, 409] on div "Select quality" at bounding box center [763, 407] width 333 height 20
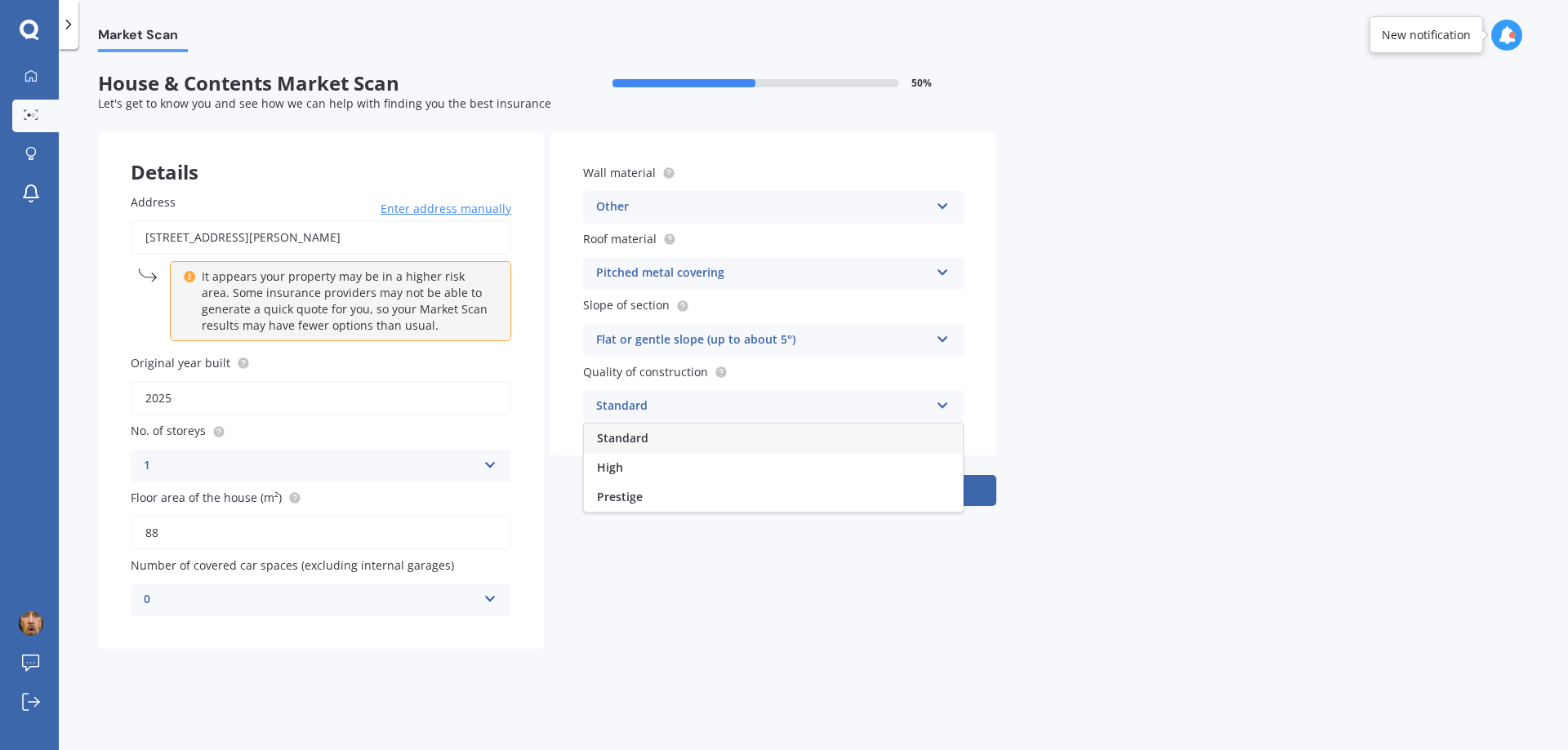
click at [728, 432] on div "Standard" at bounding box center [773, 438] width 379 height 29
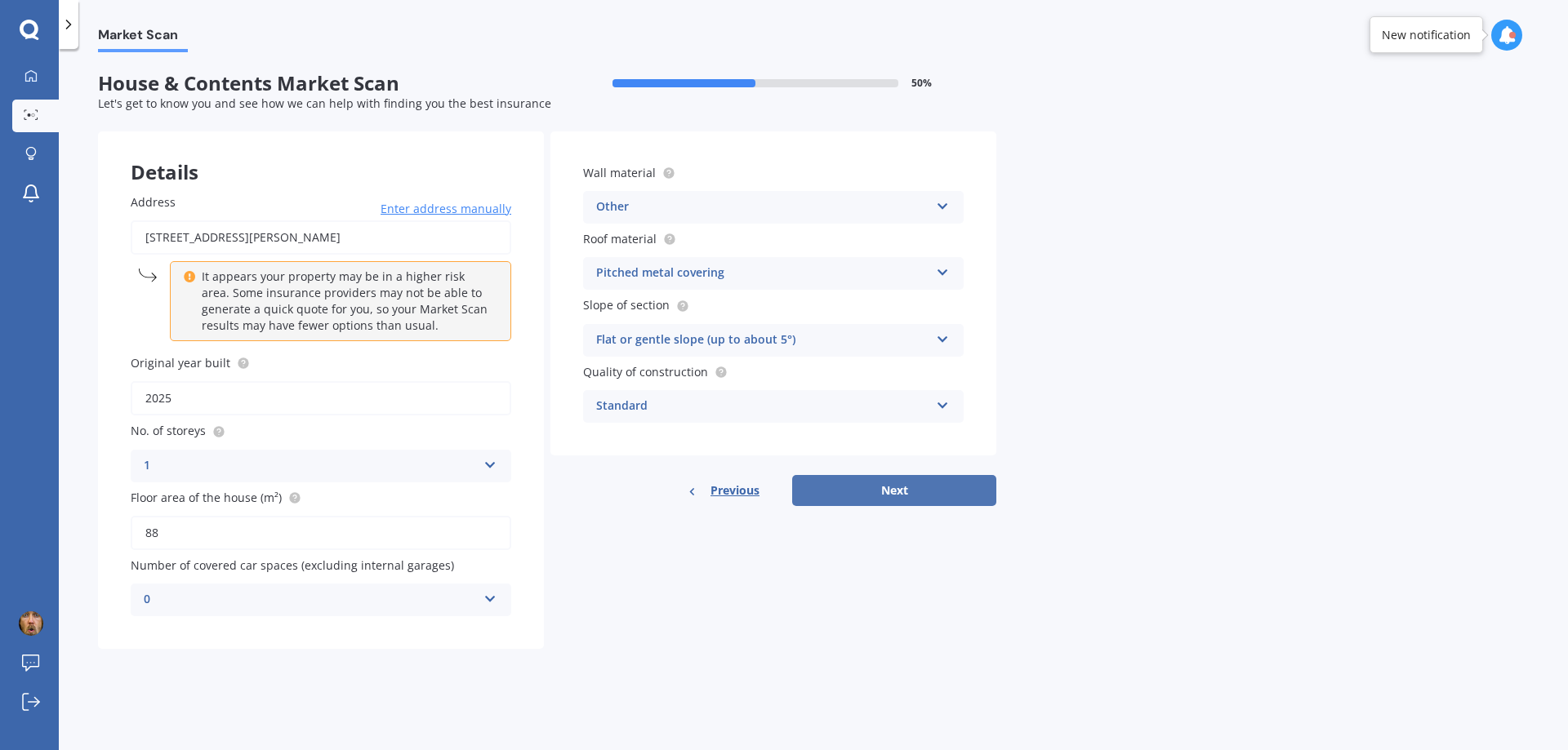
click at [881, 484] on button "Next" at bounding box center [895, 491] width 204 height 31
select select "20"
select select "01"
select select "1985"
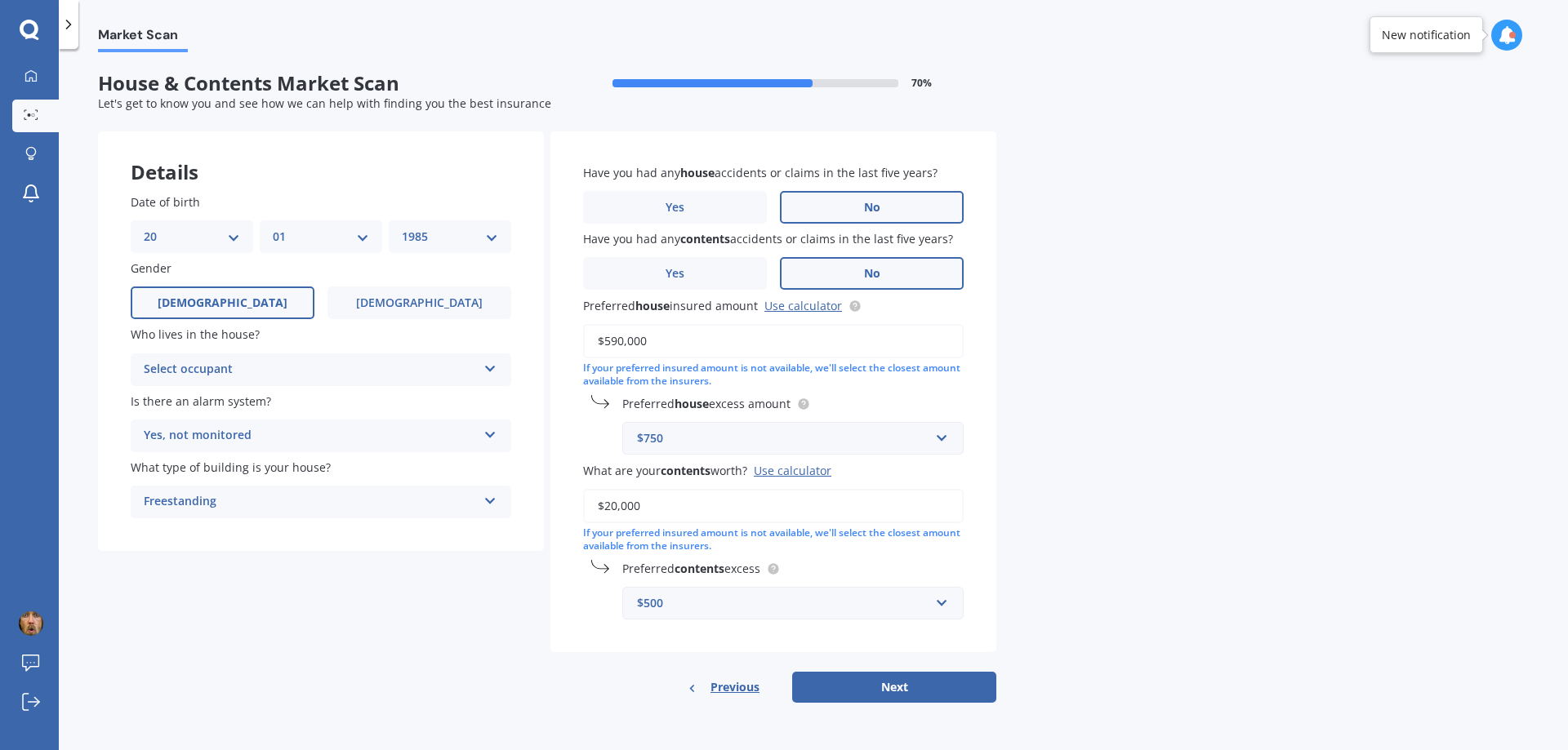
click at [300, 372] on div "Select occupant" at bounding box center [310, 369] width 333 height 20
click at [284, 404] on div "Owner" at bounding box center [320, 401] width 379 height 29
drag, startPoint x: 673, startPoint y: 346, endPoint x: 608, endPoint y: 343, distance: 65.1
click at [608, 343] on input "$590,000" at bounding box center [773, 342] width 381 height 35
type input "$440,000"
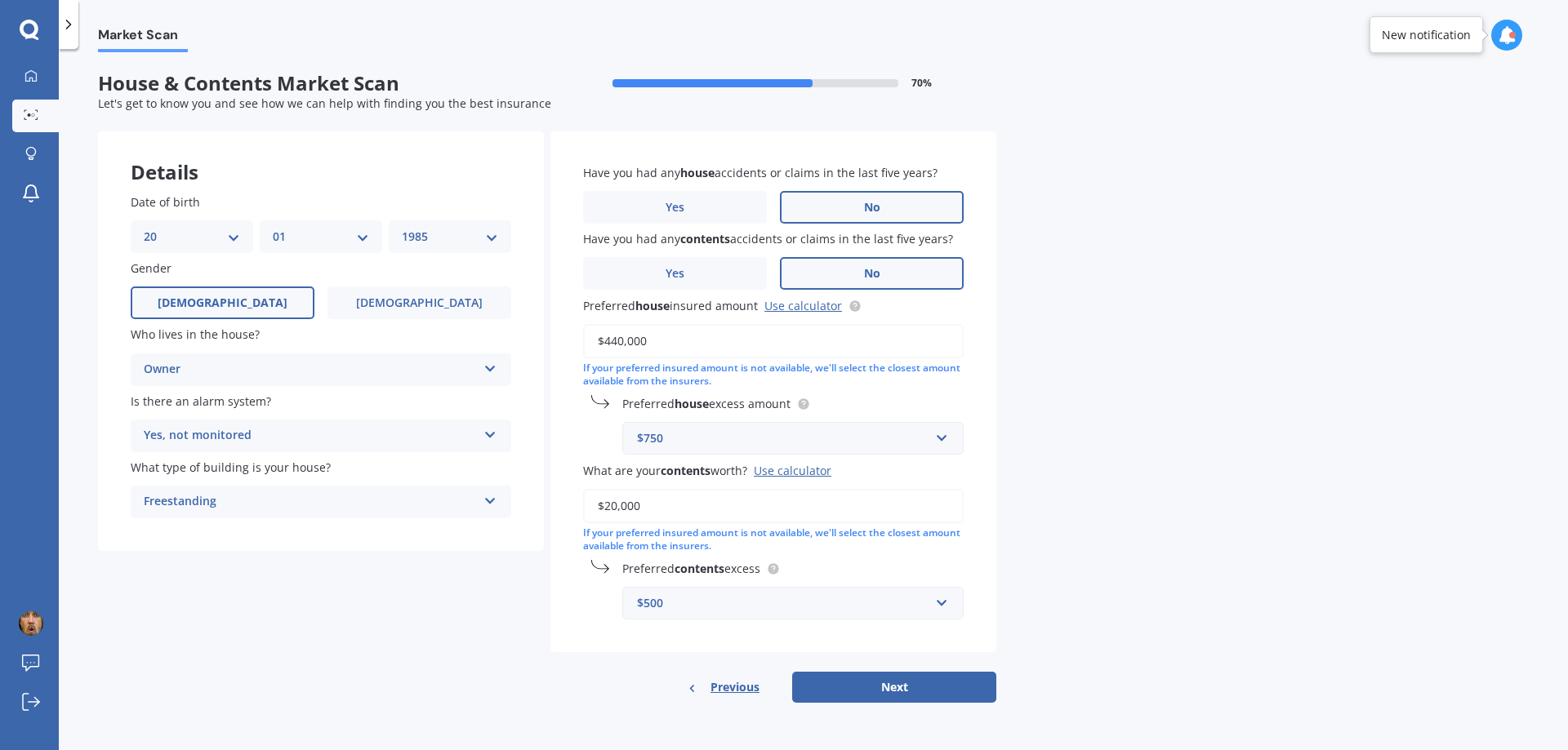
click at [1129, 343] on div "Market Scan House & Contents Market Scan 70 % Let's get to know you and see how…" at bounding box center [813, 403] width 1509 height 702
drag, startPoint x: 613, startPoint y: 506, endPoint x: 604, endPoint y: 506, distance: 9.0
click at [604, 506] on input "$20,000" at bounding box center [773, 507] width 381 height 35
type input "$30,000"
click at [1059, 488] on div "Market Scan House & Contents Market Scan 70 % Let's get to know you and see how…" at bounding box center [813, 403] width 1509 height 702
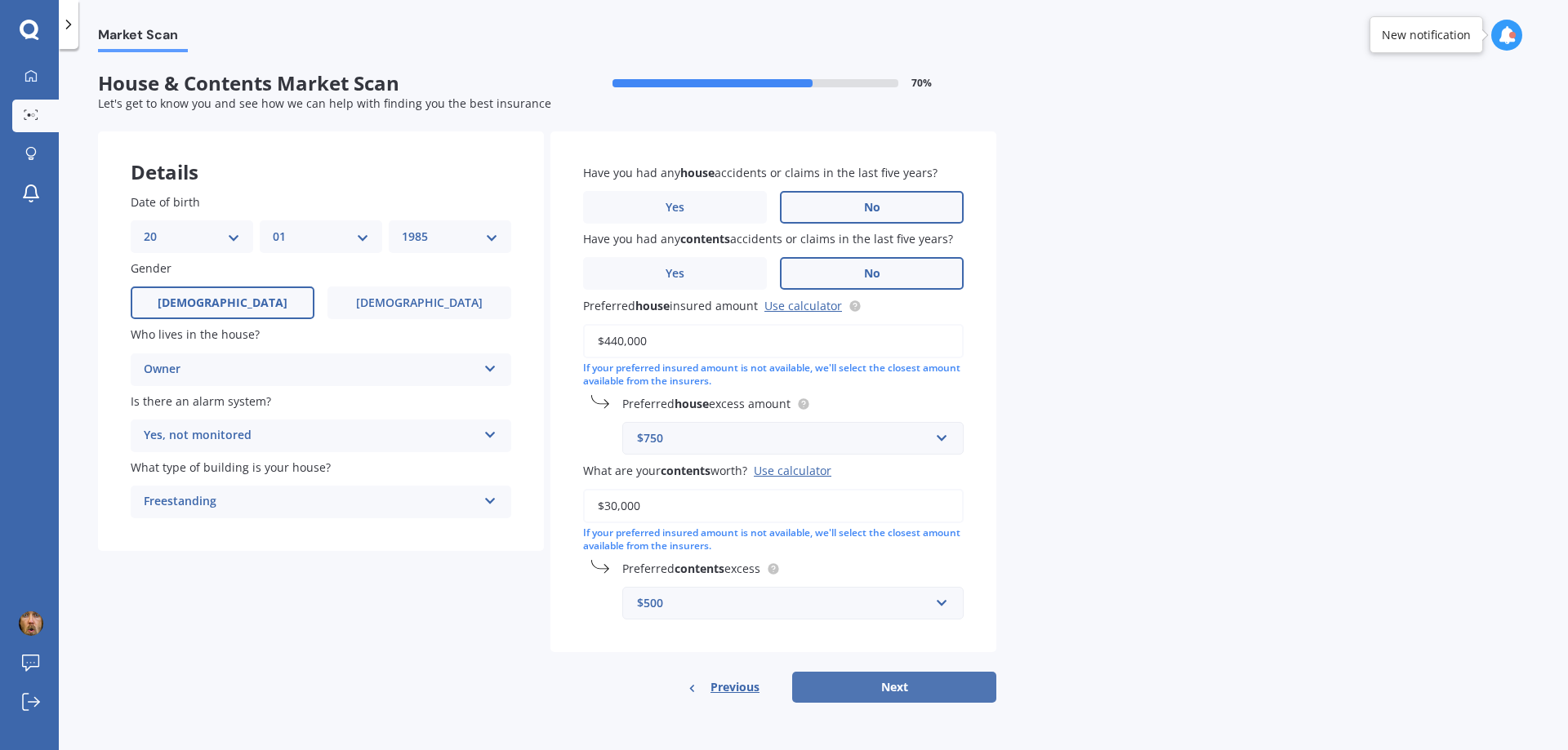
click at [880, 689] on button "Next" at bounding box center [895, 688] width 204 height 31
select select "20"
select select "01"
select select "1985"
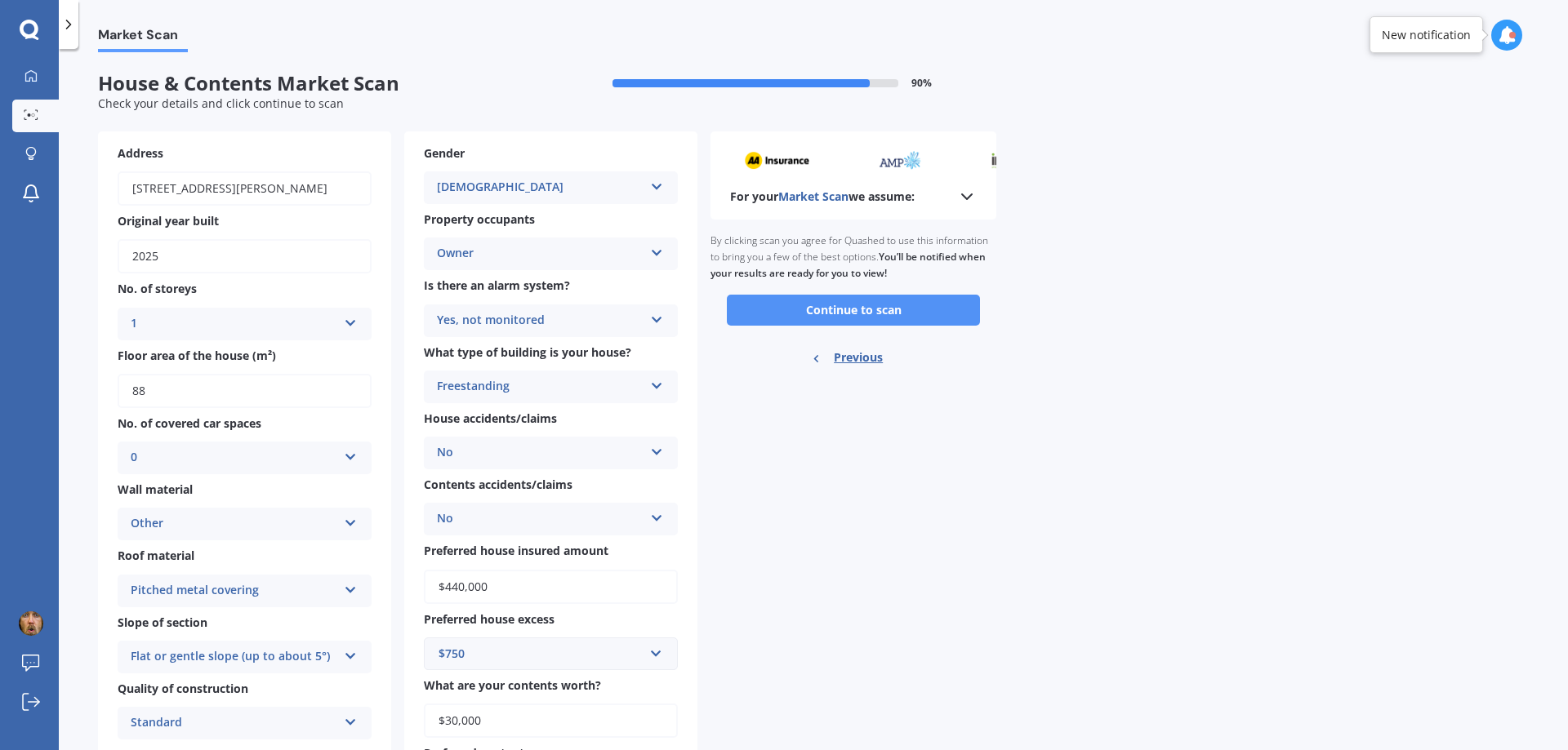
click at [840, 307] on button "Continue to scan" at bounding box center [853, 310] width 253 height 31
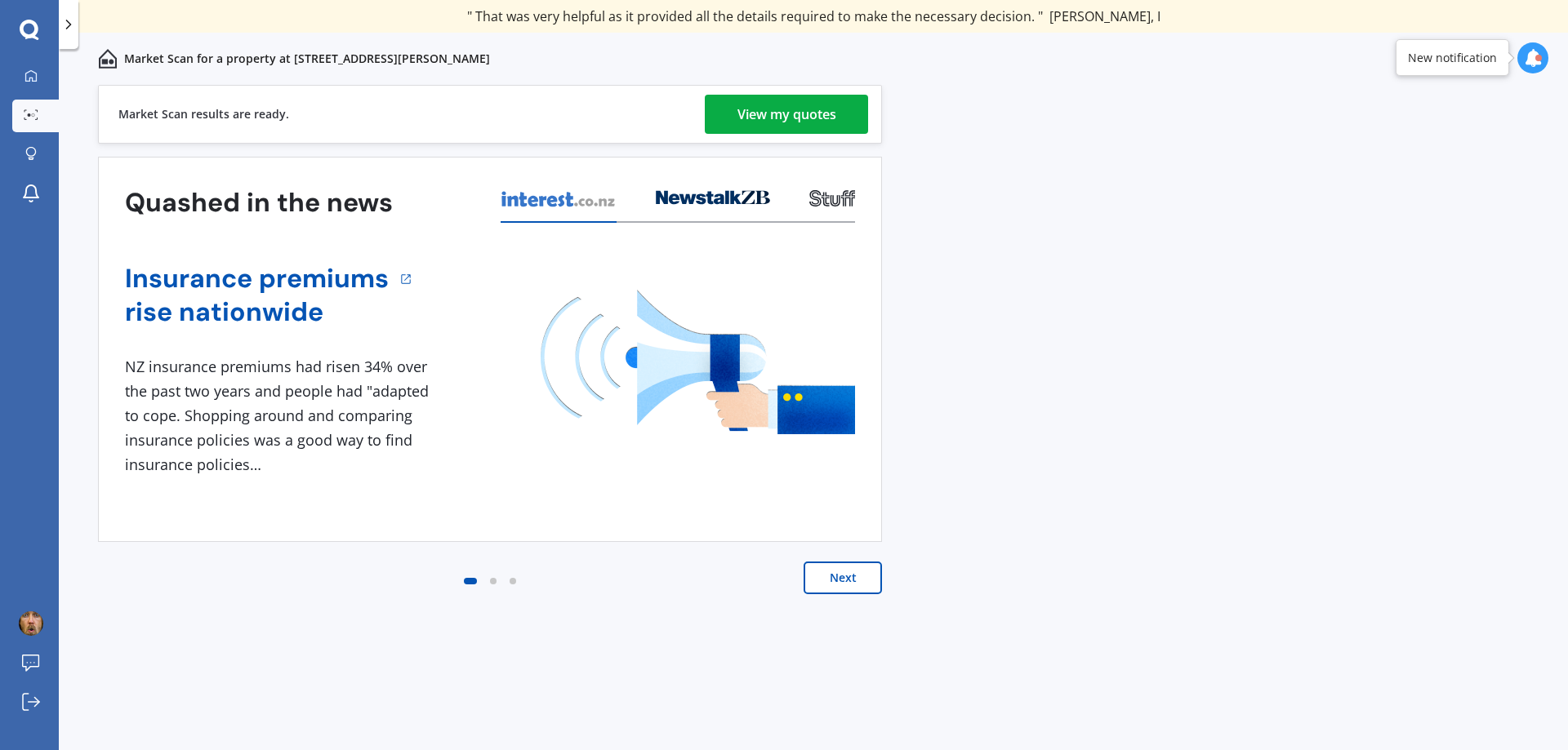
click at [806, 116] on div "View my quotes" at bounding box center [787, 114] width 98 height 39
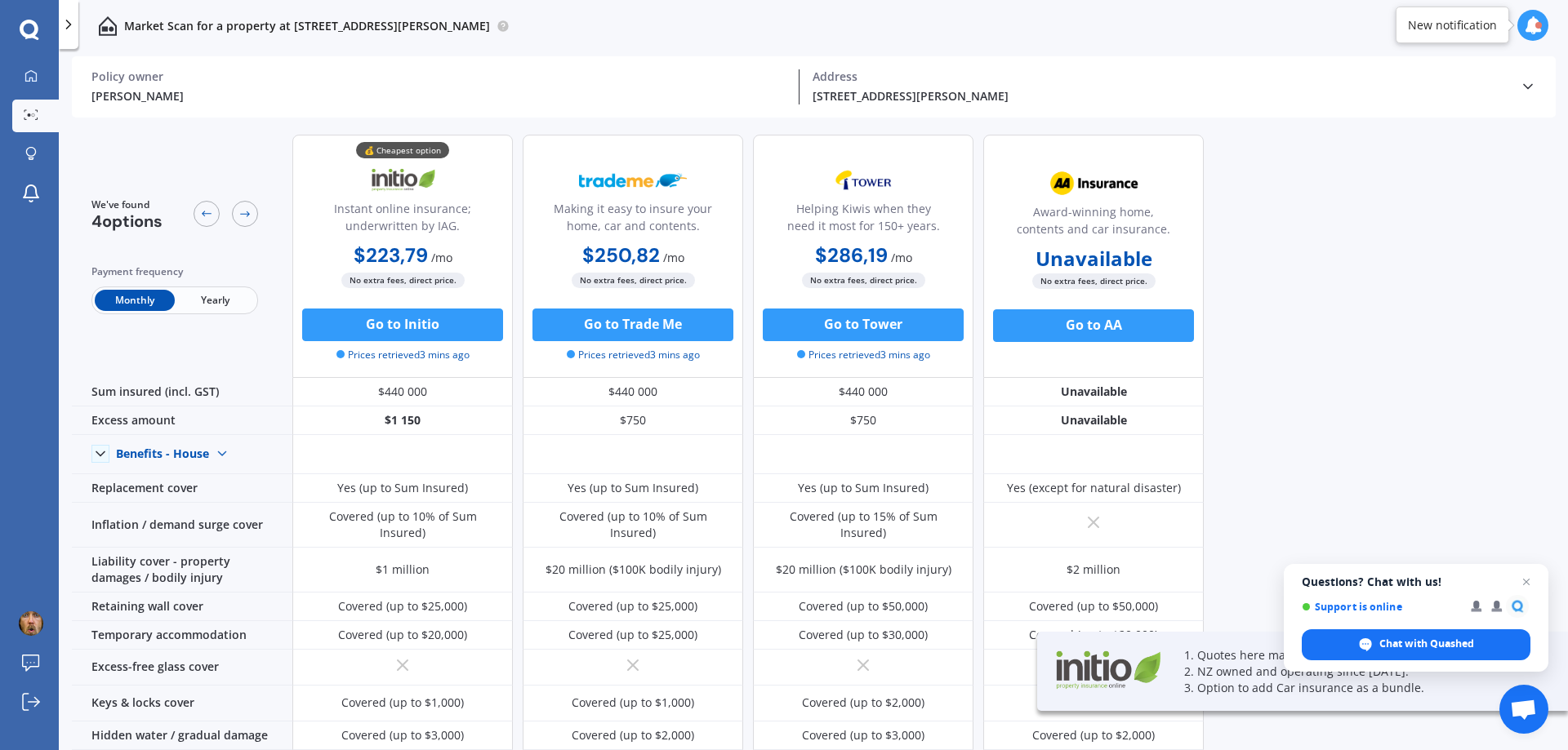
click at [199, 300] on span "Yearly" at bounding box center [214, 300] width 80 height 22
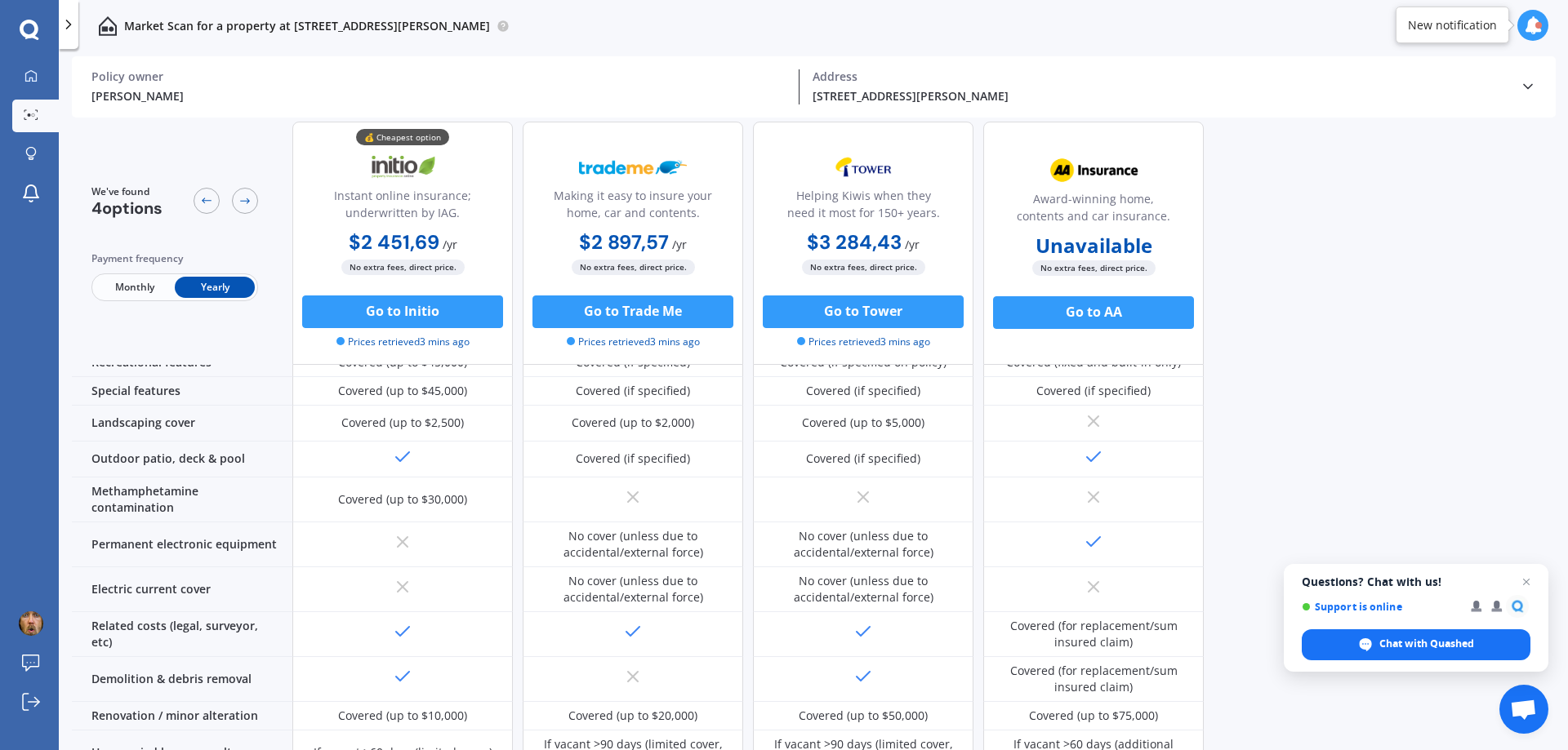
scroll to position [408, 0]
